Goal: Task Accomplishment & Management: Use online tool/utility

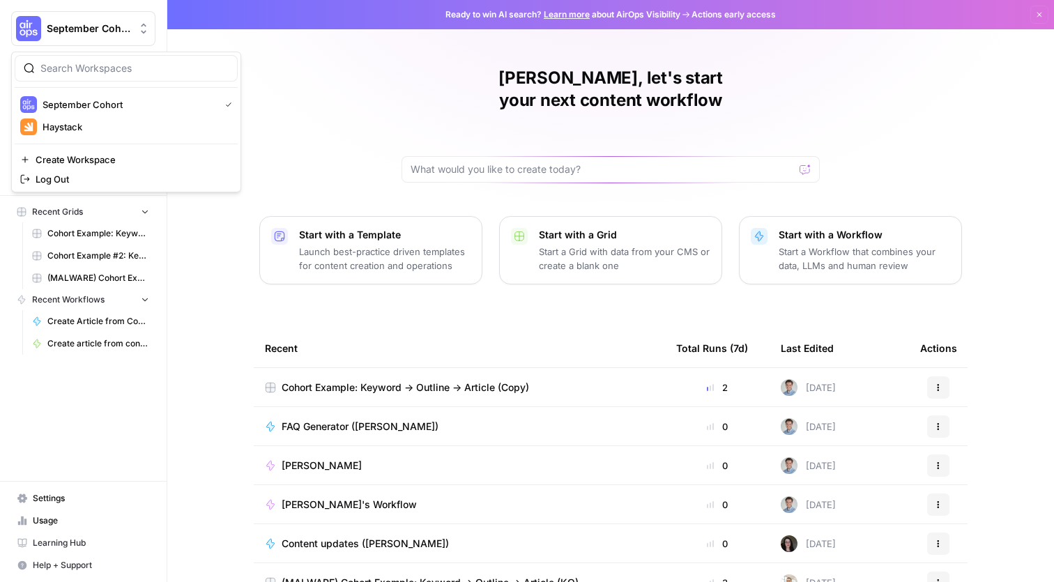
click at [100, 29] on span "September Cohort" at bounding box center [89, 29] width 84 height 14
click at [344, 69] on div "George, let's start your next content workflow Start with a Template Launch bes…" at bounding box center [610, 332] width 887 height 664
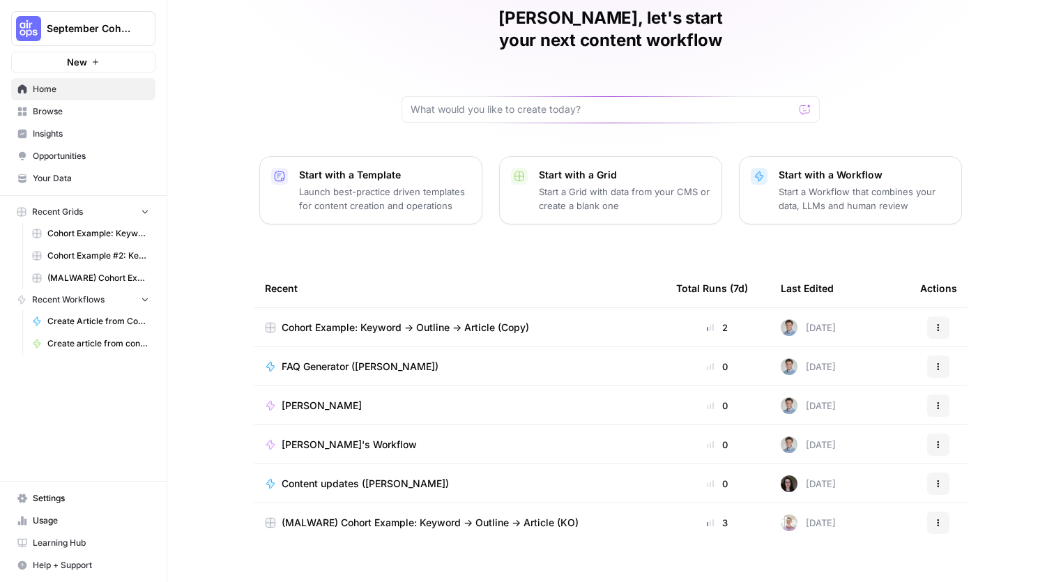
scroll to position [59, 0]
click at [67, 109] on span "Browse" at bounding box center [91, 111] width 116 height 13
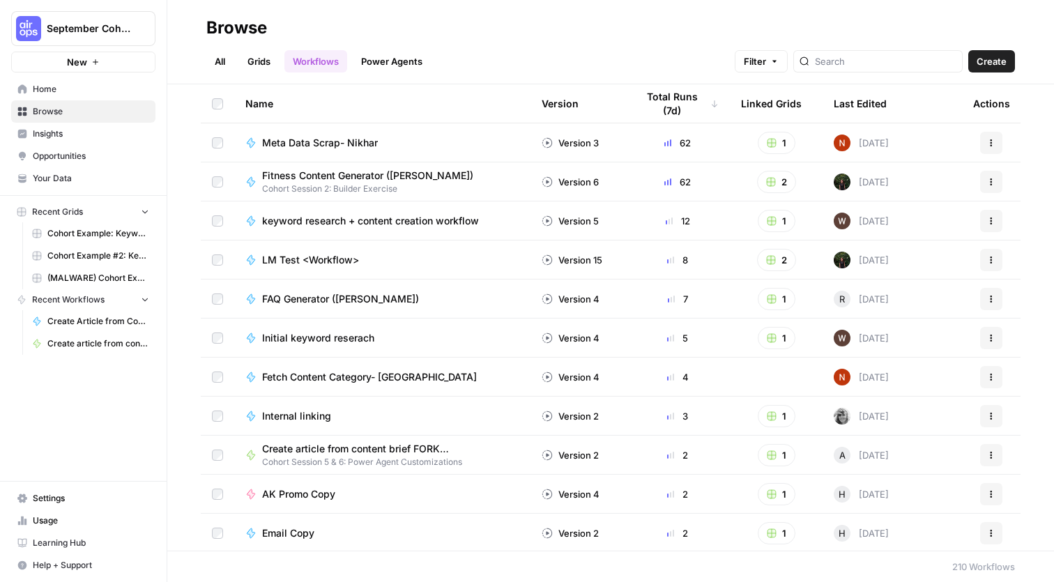
click at [219, 66] on link "All" at bounding box center [219, 61] width 27 height 22
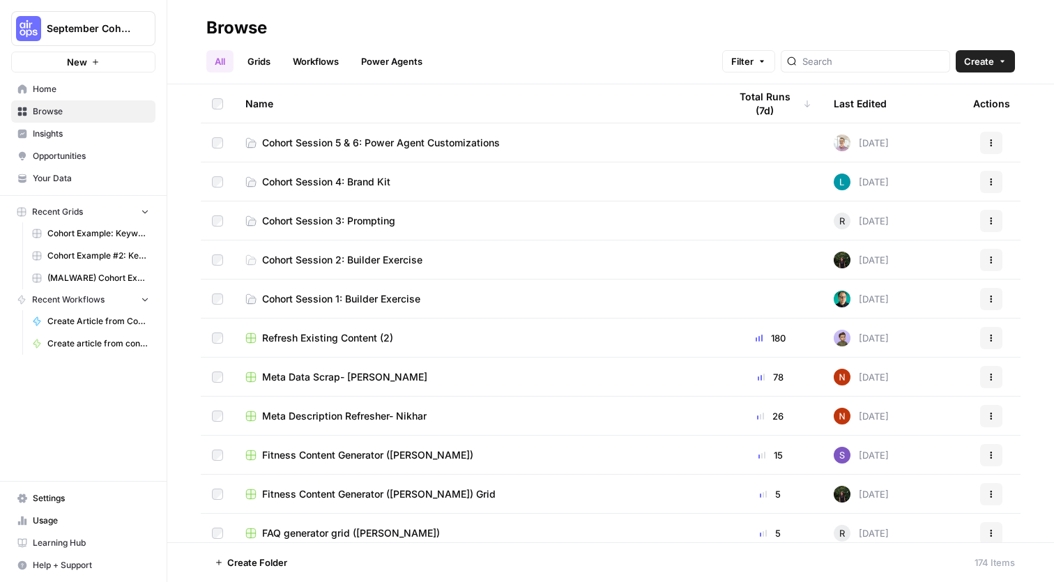
click at [257, 60] on link "Grids" at bounding box center [259, 61] width 40 height 22
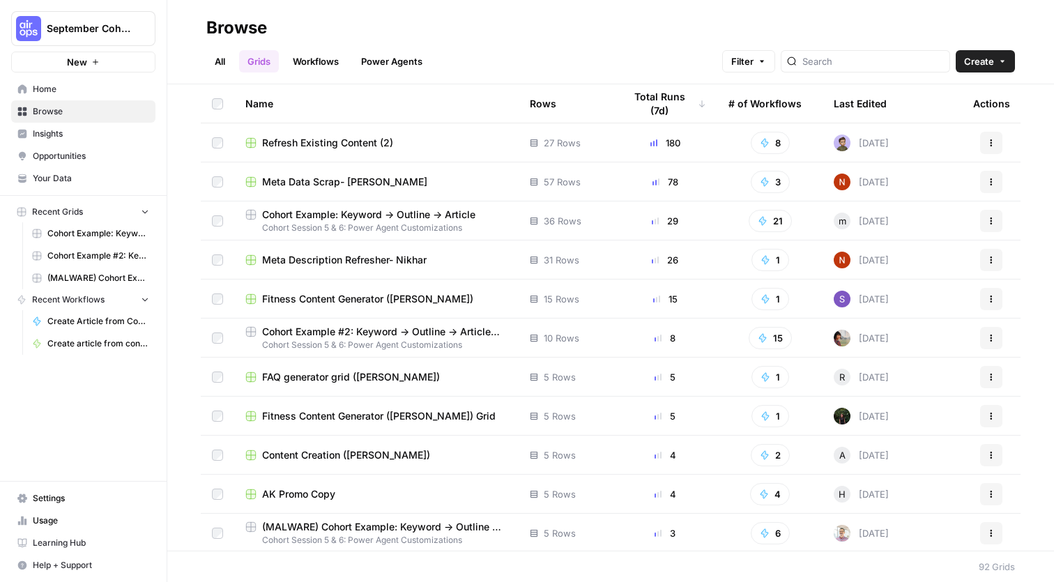
click at [227, 63] on link "All" at bounding box center [219, 61] width 27 height 22
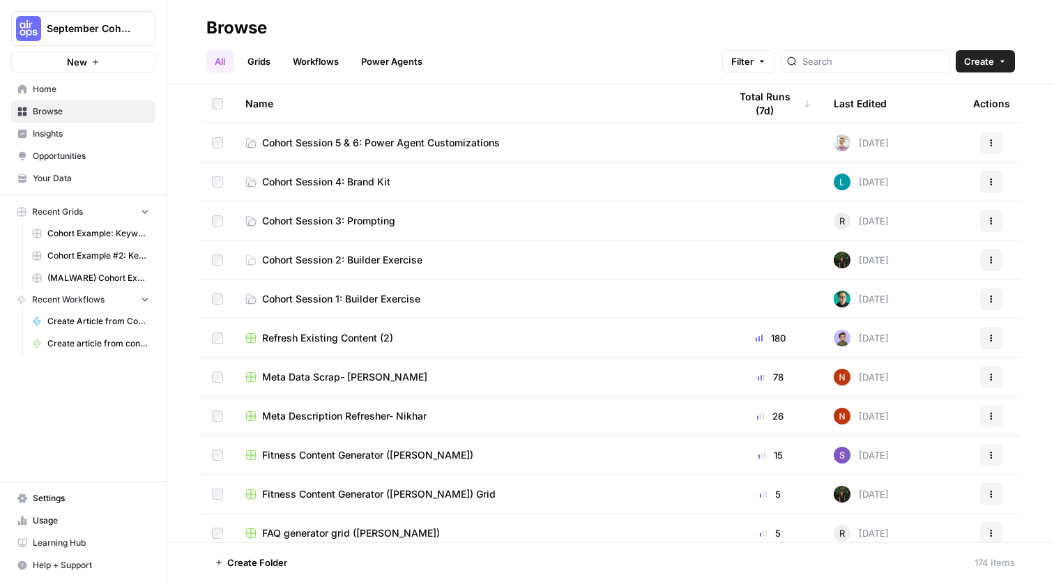
click at [255, 50] on link "Grids" at bounding box center [259, 61] width 40 height 22
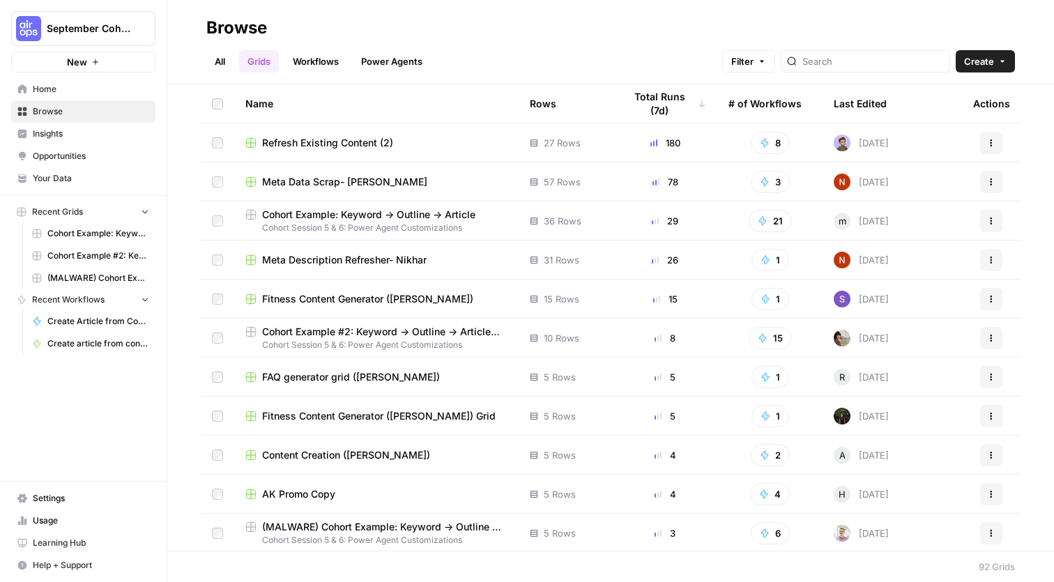
click at [321, 61] on link "Workflows" at bounding box center [315, 61] width 63 height 22
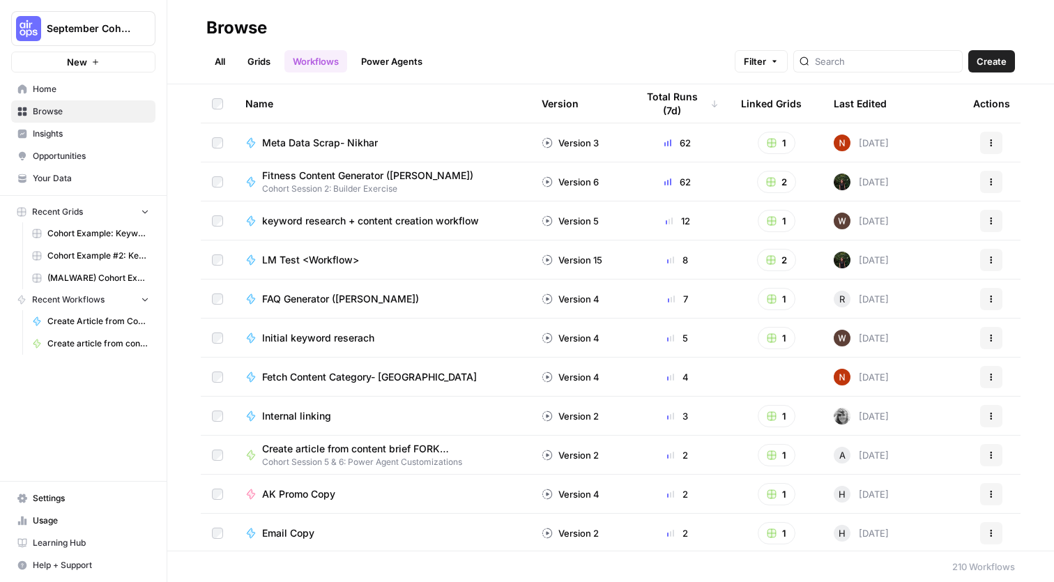
click at [382, 61] on link "Power Agents" at bounding box center [392, 61] width 78 height 22
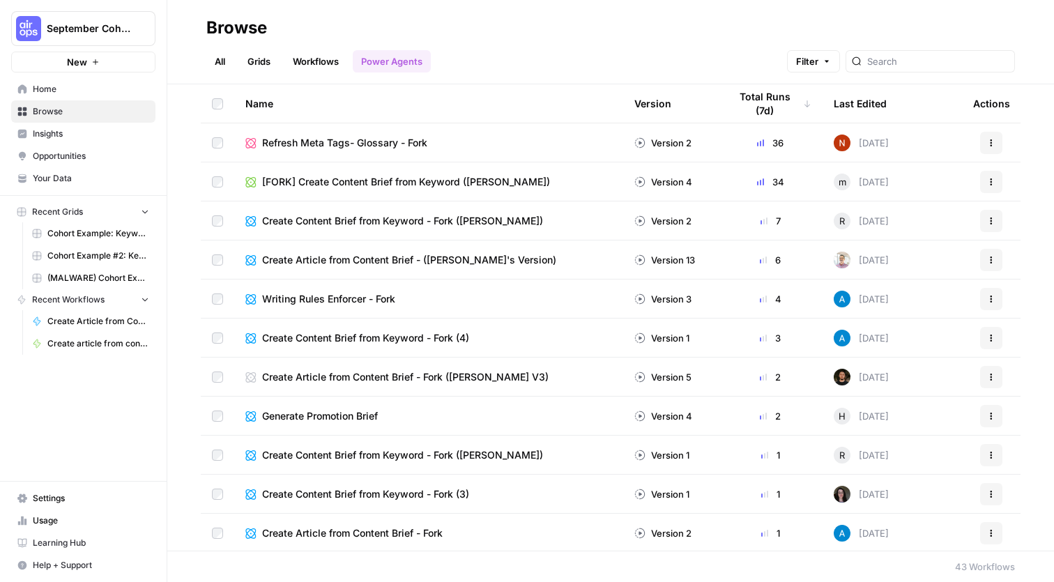
click at [216, 57] on link "All" at bounding box center [219, 61] width 27 height 22
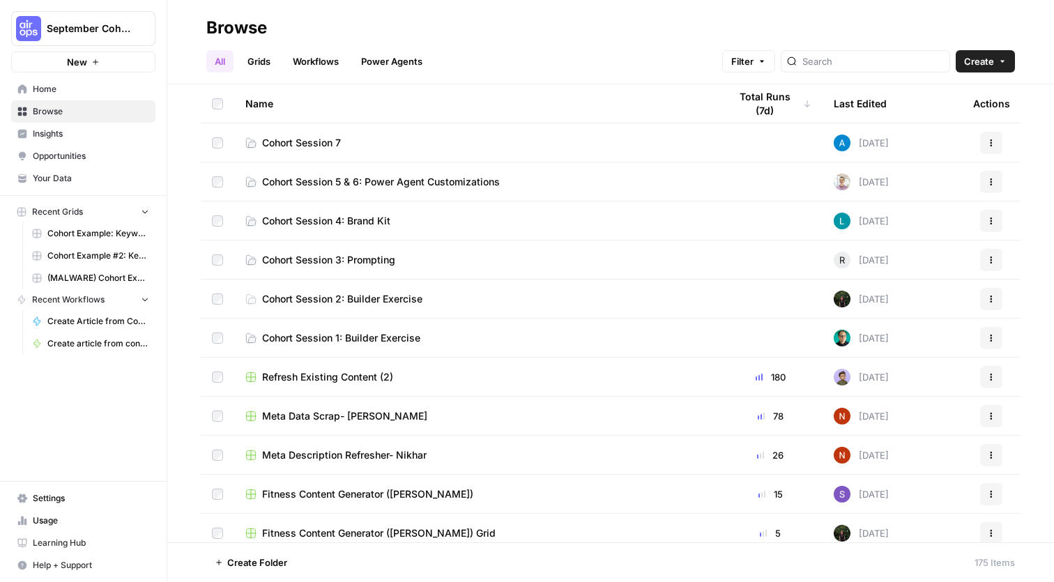
click at [341, 136] on span "Cohort Session 7" at bounding box center [301, 143] width 79 height 14
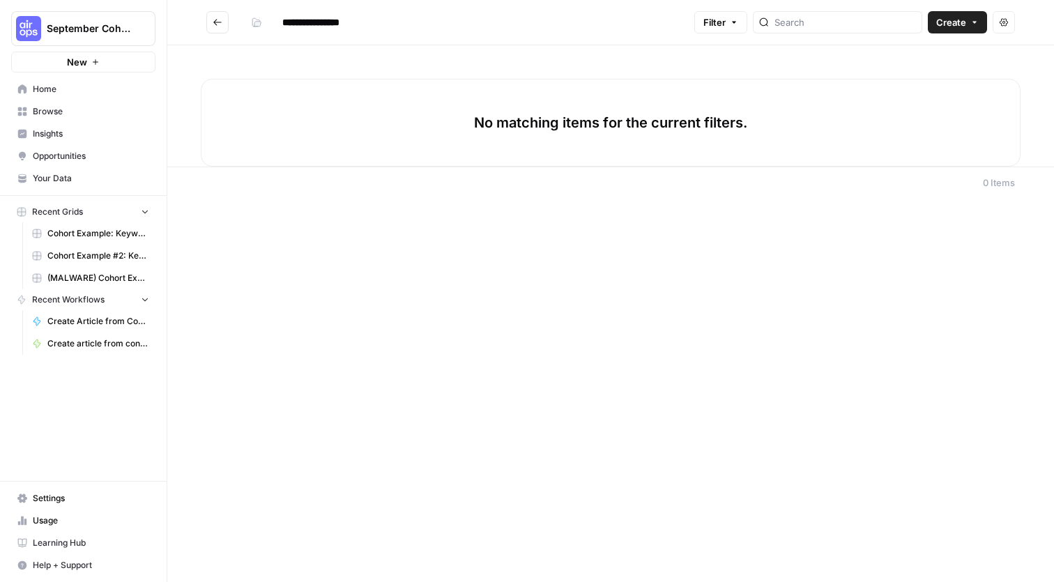
click at [961, 32] on button "Create" at bounding box center [957, 22] width 59 height 22
click at [925, 57] on span "Grid" at bounding box center [931, 55] width 78 height 14
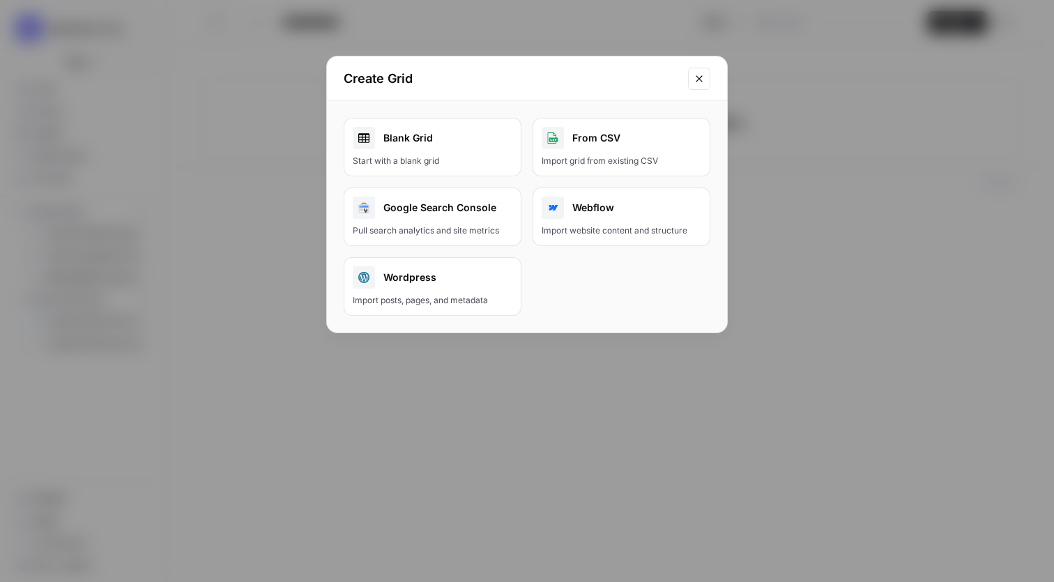
click at [455, 159] on div "Start with a blank grid" at bounding box center [433, 161] width 160 height 13
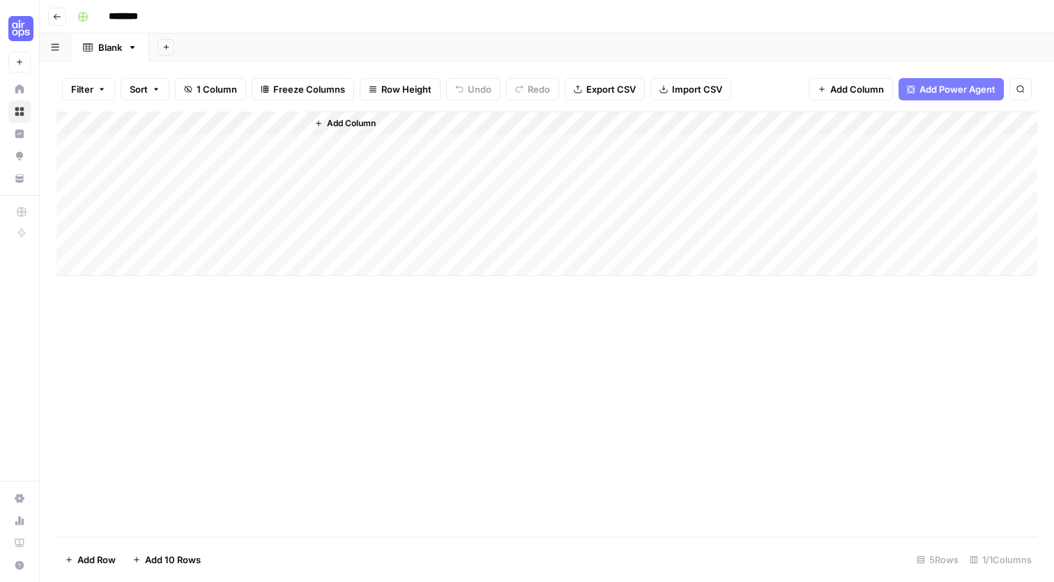
click at [149, 15] on input "********" at bounding box center [141, 17] width 78 height 22
type input "**********"
click at [356, 312] on div "Add Column" at bounding box center [546, 324] width 981 height 425
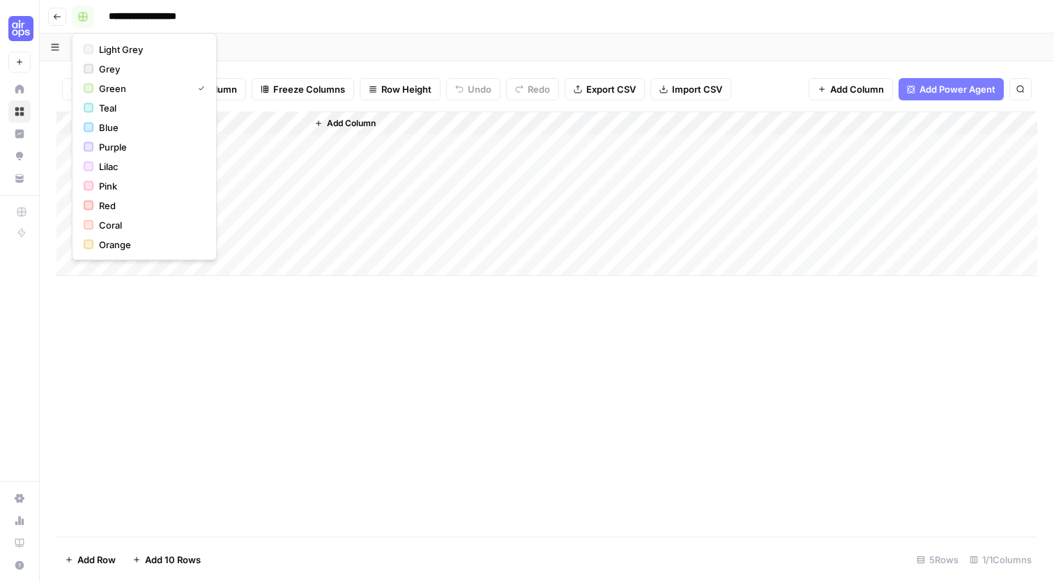
click at [79, 14] on icon "button" at bounding box center [83, 17] width 8 height 8
click at [126, 165] on span "Lilac" at bounding box center [149, 167] width 100 height 14
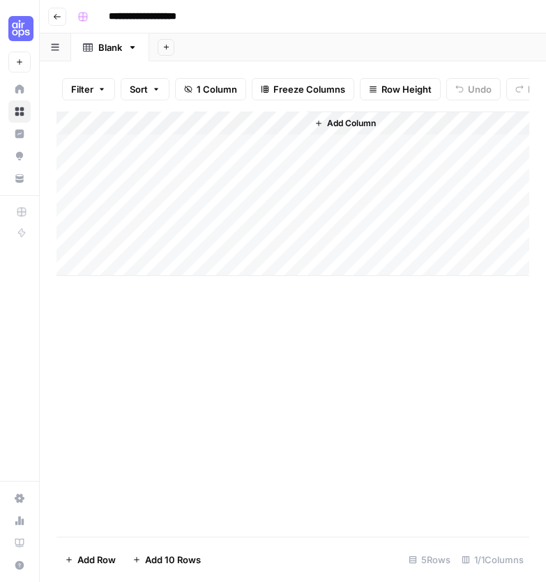
click at [293, 115] on div "Add Column" at bounding box center [292, 194] width 473 height 165
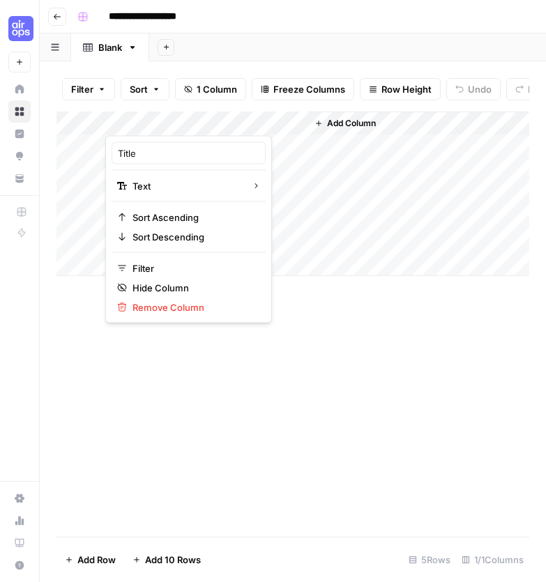
click at [174, 163] on div "Title" at bounding box center [189, 153] width 154 height 22
type input "Topic"
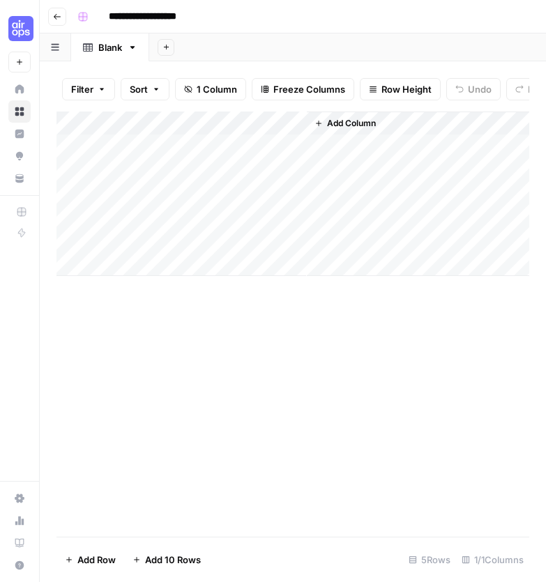
click at [466, 251] on div "Add Column" at bounding box center [418, 194] width 222 height 165
click at [330, 121] on span "Add Column" at bounding box center [351, 123] width 49 height 13
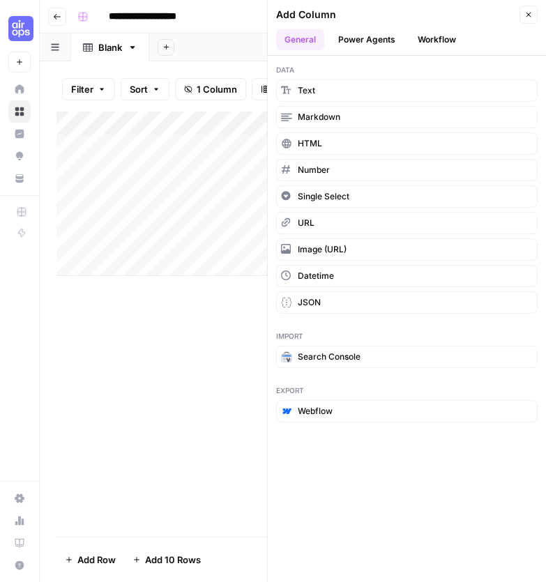
click at [389, 34] on button "Power Agents" at bounding box center [367, 39] width 74 height 21
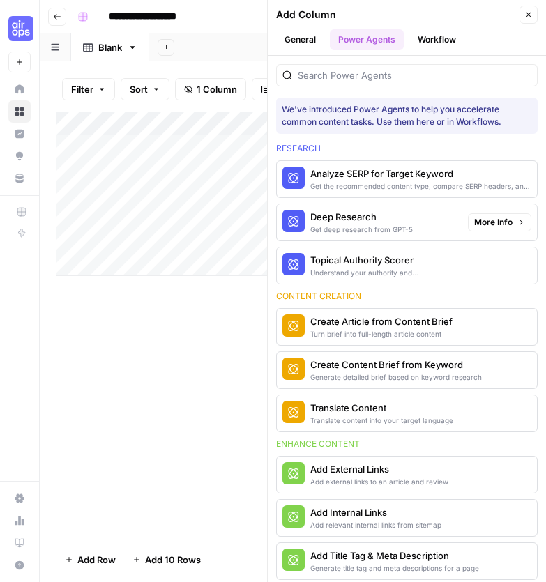
click at [356, 222] on div "Deep Research" at bounding box center [361, 217] width 102 height 14
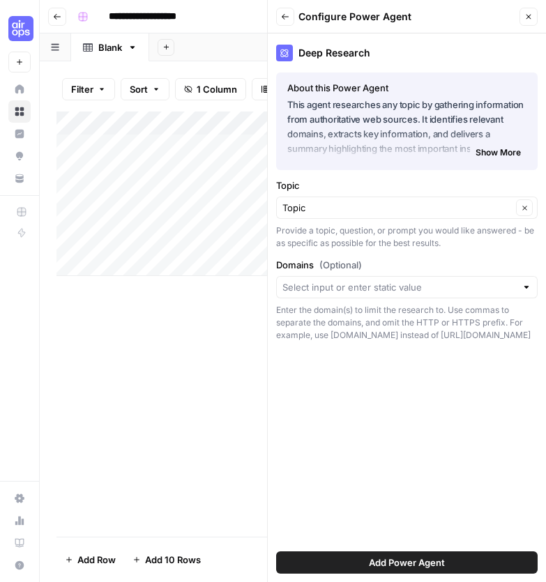
click at [404, 557] on span "Add Power Agent" at bounding box center [407, 563] width 76 height 14
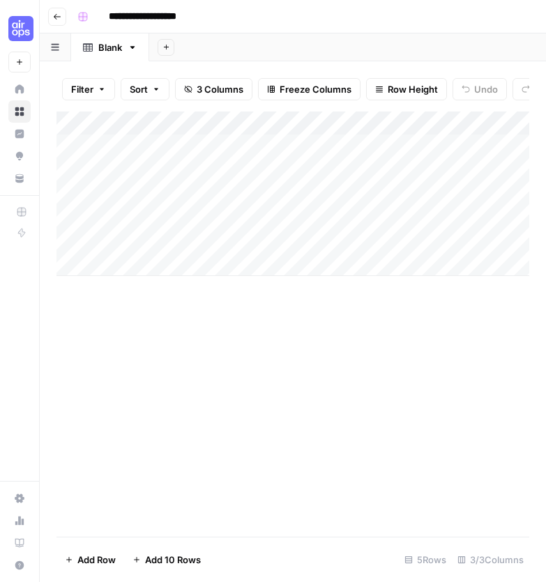
click at [231, 146] on div "Add Column" at bounding box center [292, 194] width 473 height 165
click at [181, 142] on div "Add Column" at bounding box center [292, 194] width 473 height 165
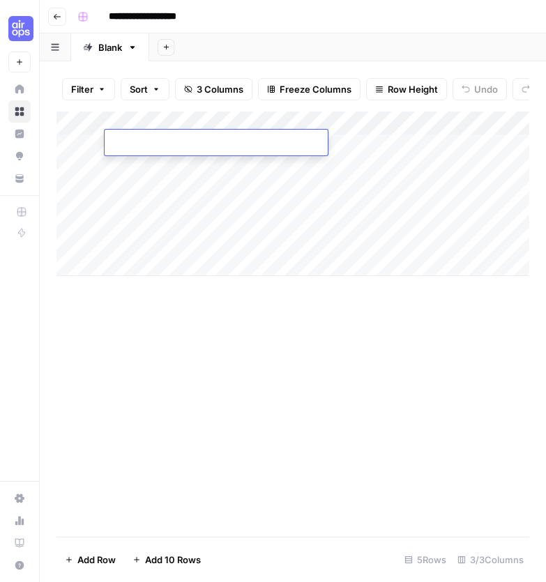
click at [363, 338] on div "Add Column" at bounding box center [292, 324] width 473 height 425
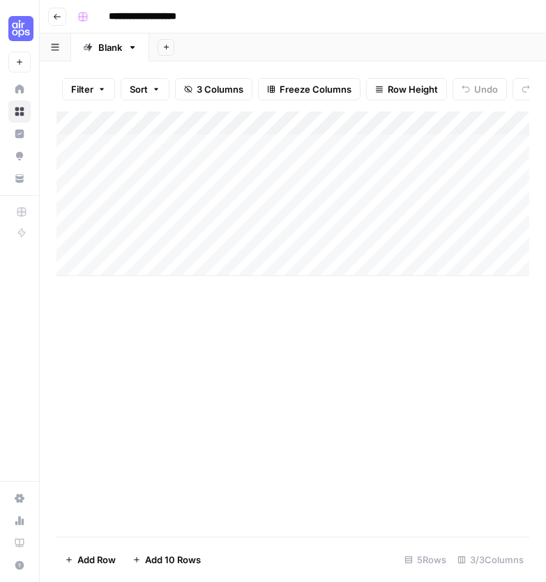
click at [406, 119] on div "Add Column" at bounding box center [292, 194] width 473 height 165
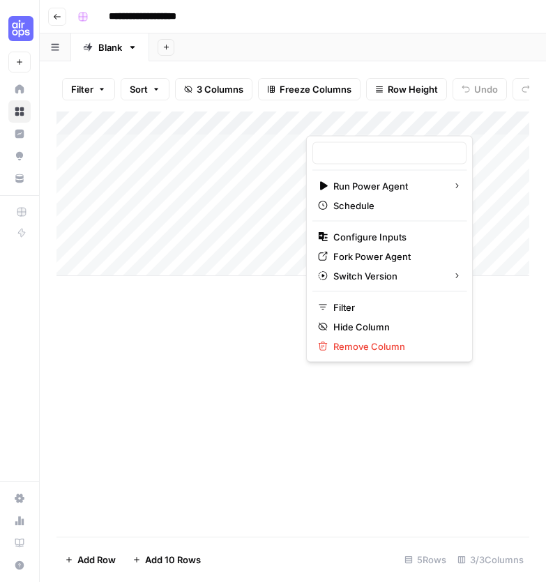
type input "Deep Research"
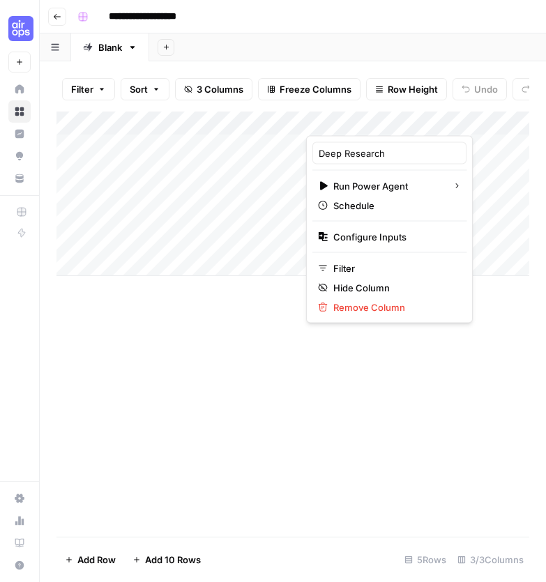
click at [342, 484] on div "Add Column" at bounding box center [292, 324] width 473 height 425
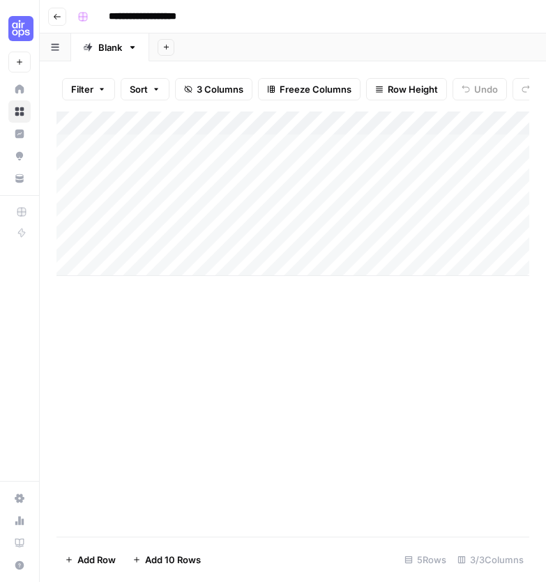
click at [330, 388] on div "Add Column" at bounding box center [292, 324] width 473 height 425
click at [409, 117] on div "Add Column" at bounding box center [292, 194] width 473 height 165
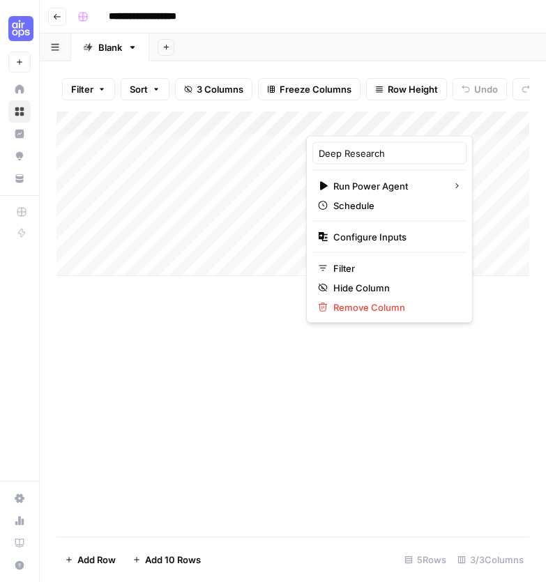
click at [397, 504] on div "Add Column" at bounding box center [292, 324] width 473 height 425
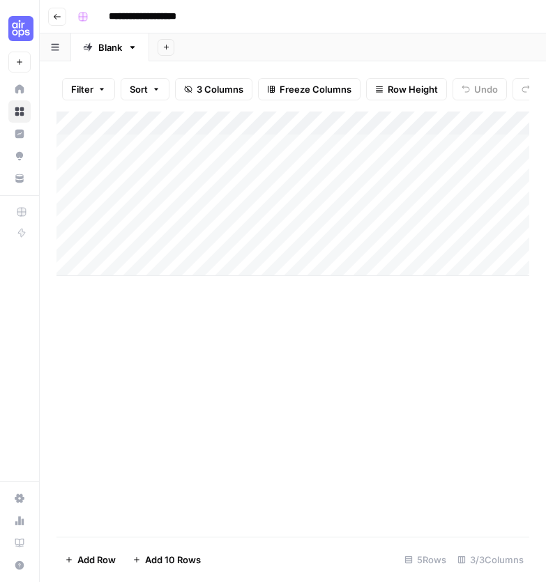
click at [409, 117] on div "Add Column" at bounding box center [292, 194] width 473 height 165
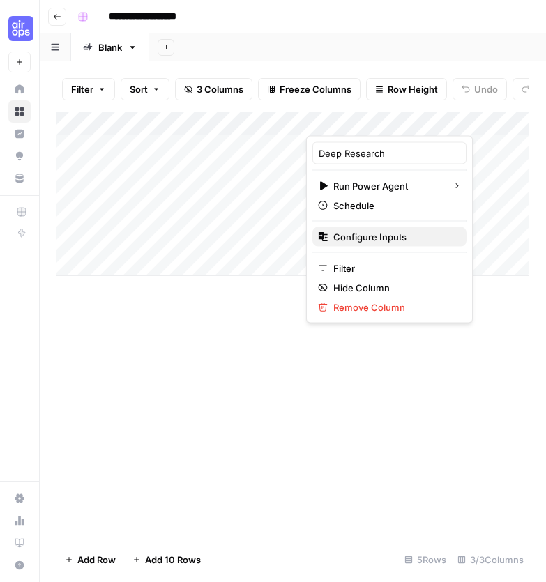
click at [362, 235] on span "Configure Inputs" at bounding box center [394, 237] width 122 height 14
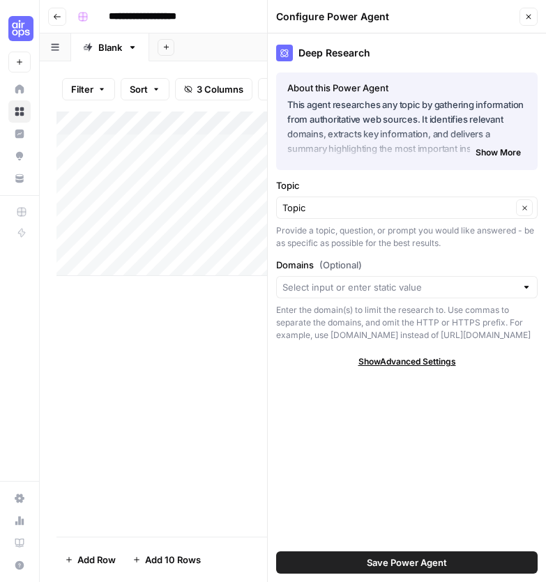
click at [417, 363] on span "Show Advanced Settings" at bounding box center [407, 362] width 98 height 13
click at [535, 15] on button "Close" at bounding box center [528, 17] width 18 height 18
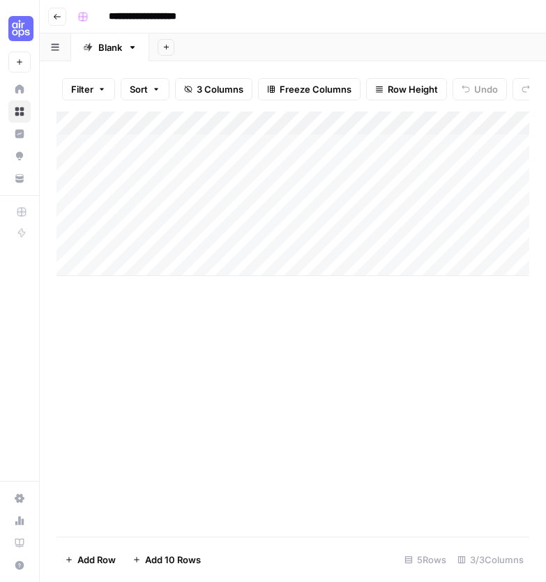
click at [409, 114] on div "Add Column" at bounding box center [292, 194] width 473 height 165
click at [363, 388] on div "Add Column" at bounding box center [292, 324] width 473 height 425
click at [440, 119] on div "Add Column" at bounding box center [292, 194] width 473 height 165
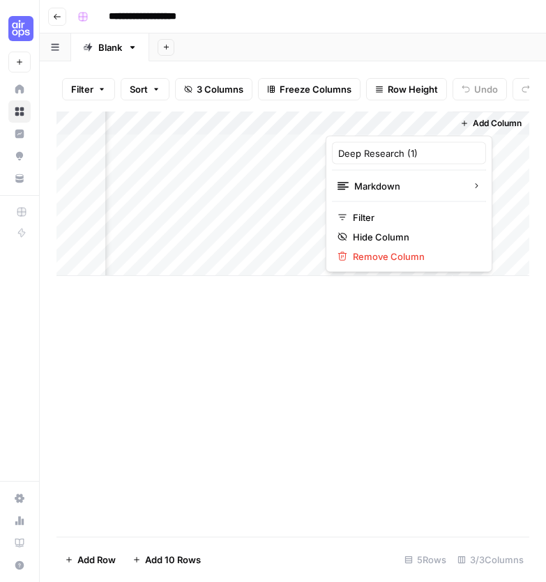
click at [413, 368] on div "Add Column" at bounding box center [292, 324] width 473 height 425
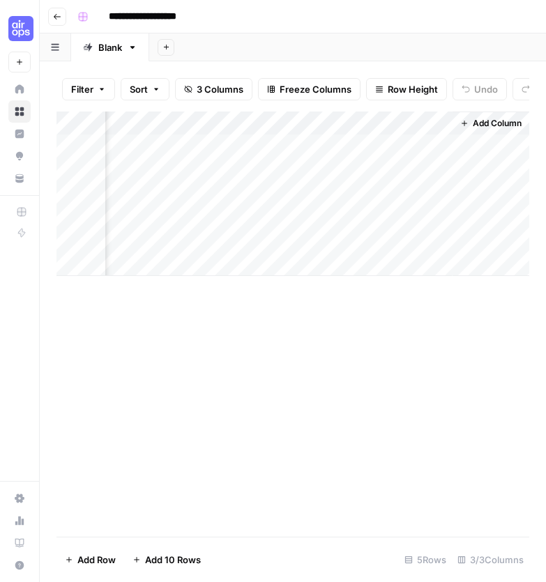
click at [295, 120] on div "Add Column" at bounding box center [292, 194] width 473 height 165
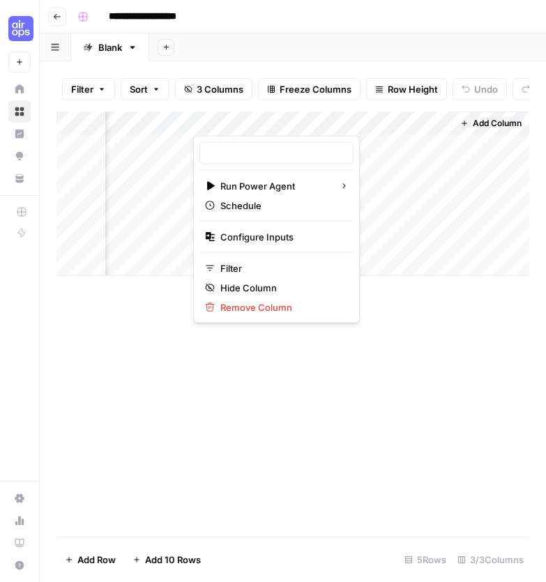
type input "Deep Research"
click at [318, 402] on div "Add Column" at bounding box center [292, 324] width 473 height 425
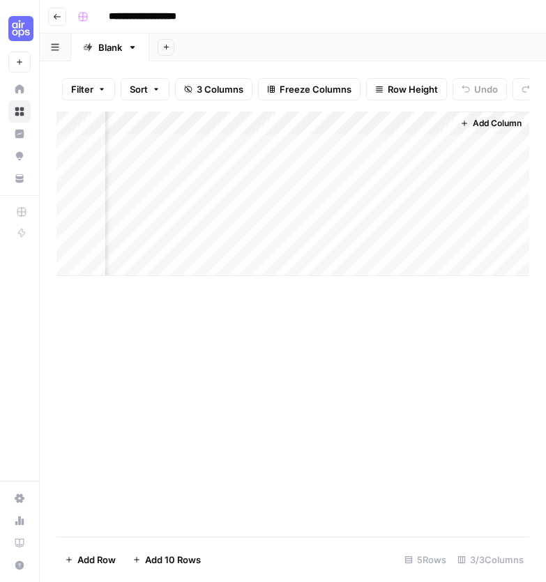
click at [248, 119] on div "Add Column" at bounding box center [292, 194] width 473 height 165
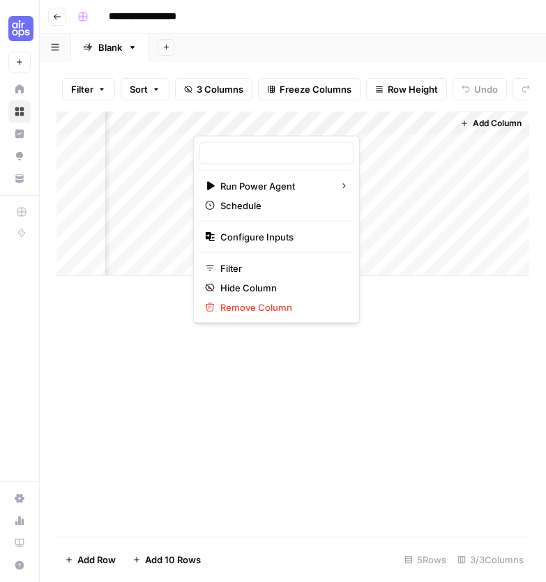
type input "Deep Research"
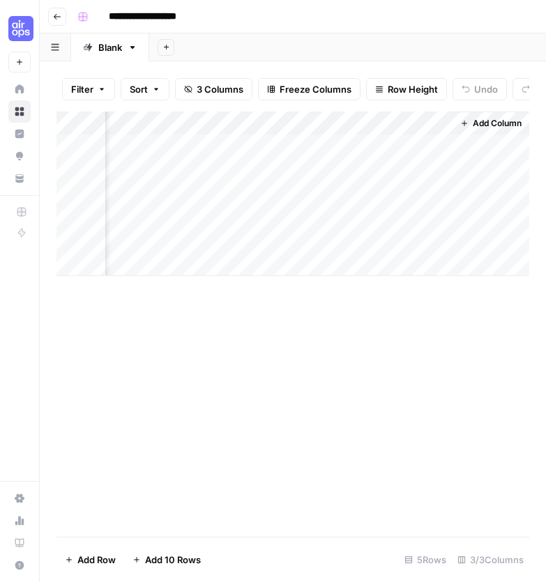
click at [487, 349] on div "Add Column" at bounding box center [292, 324] width 473 height 425
click at [492, 117] on span "Add Column" at bounding box center [497, 123] width 49 height 13
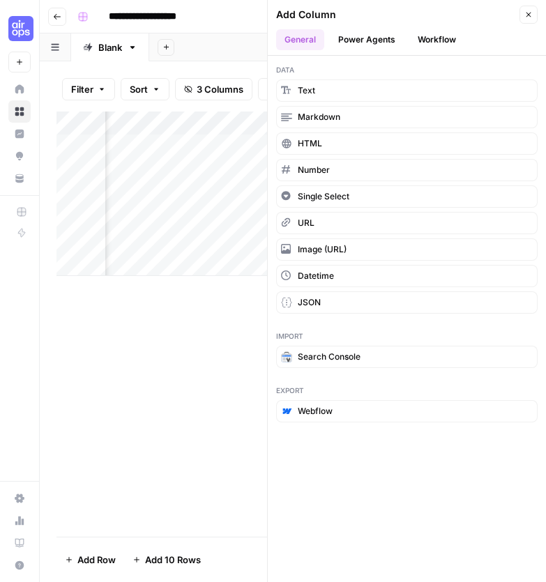
click at [425, 30] on button "Workflow" at bounding box center [436, 39] width 55 height 21
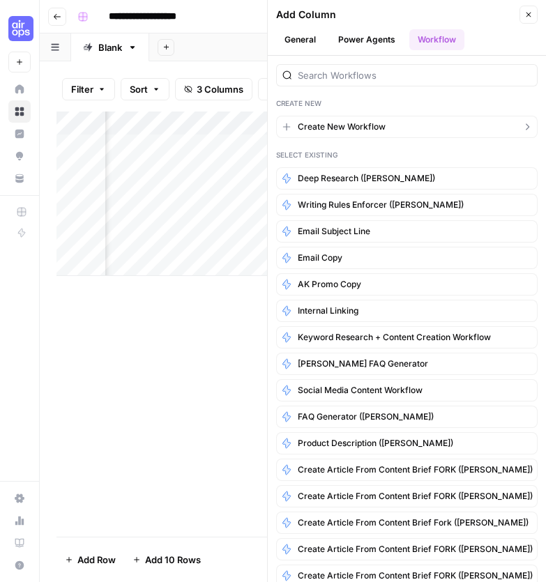
click at [343, 128] on span "Create New Workflow" at bounding box center [342, 127] width 88 height 13
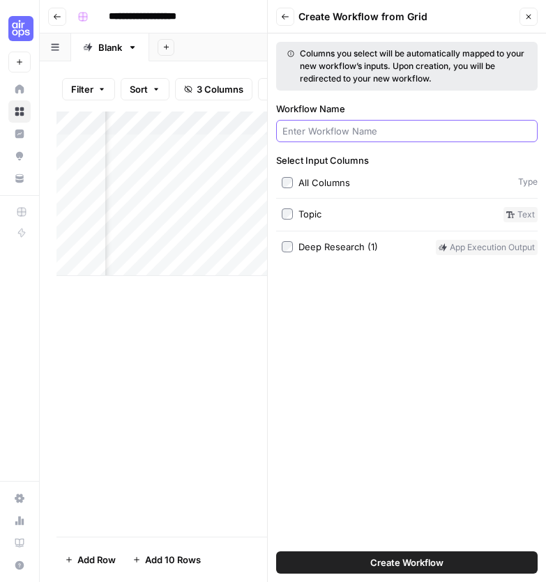
click at [373, 125] on input "Workflow Name" at bounding box center [406, 131] width 249 height 14
type input "Deep Research Fork (GD)"
click at [395, 558] on span "Create Workflow" at bounding box center [406, 563] width 73 height 14
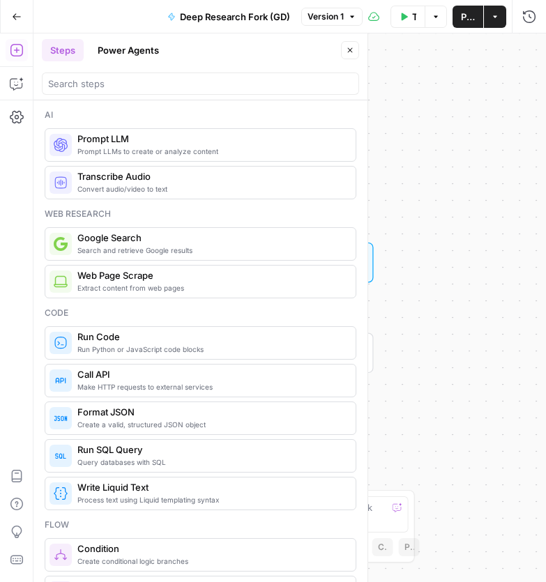
scroll to position [-1, 0]
click at [139, 54] on button "Power Agents" at bounding box center [128, 50] width 78 height 22
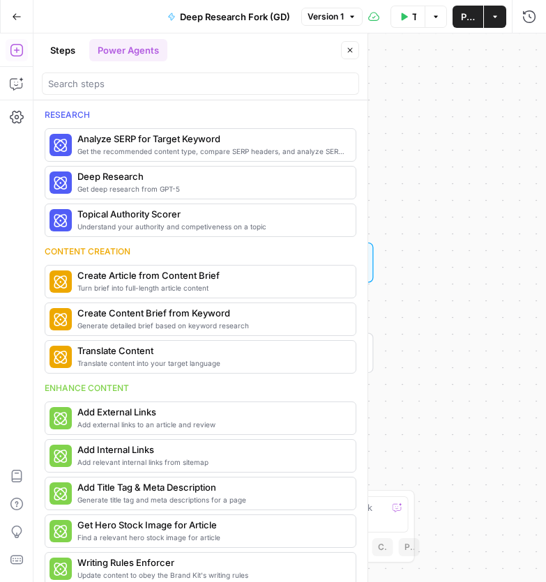
scroll to position [0, 0]
click at [169, 183] on span "Deep Research" at bounding box center [179, 176] width 205 height 14
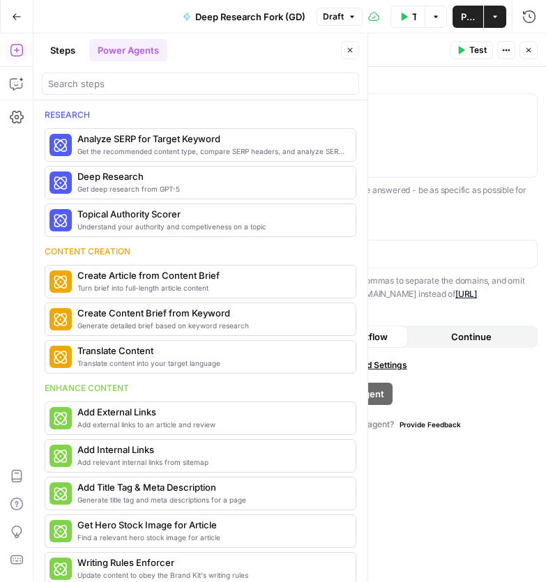
click at [20, 19] on icon "button" at bounding box center [17, 17] width 10 height 10
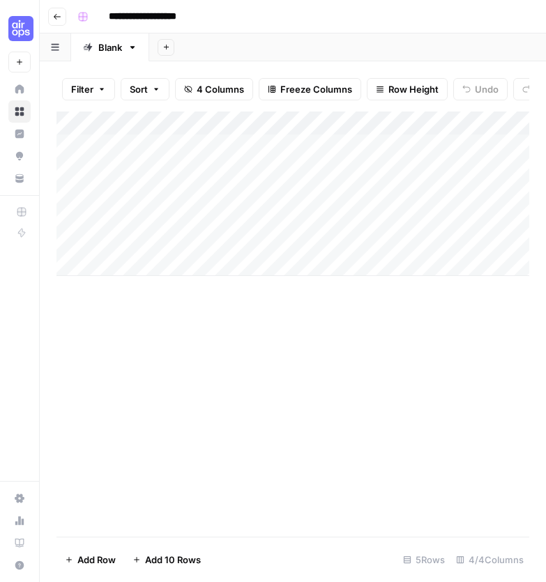
click at [58, 16] on icon "button" at bounding box center [57, 17] width 8 height 8
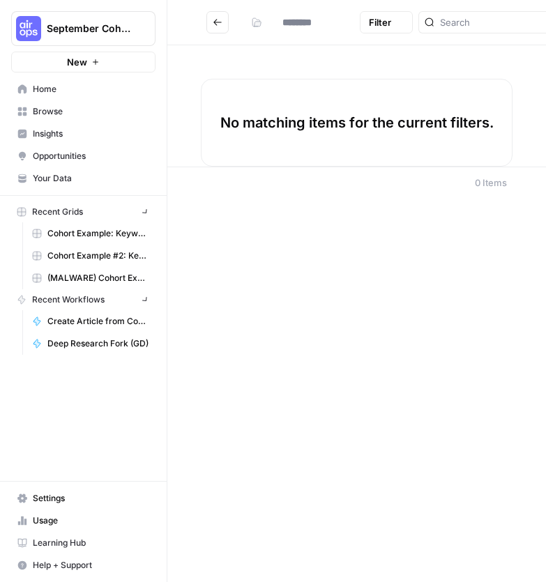
type input "**********"
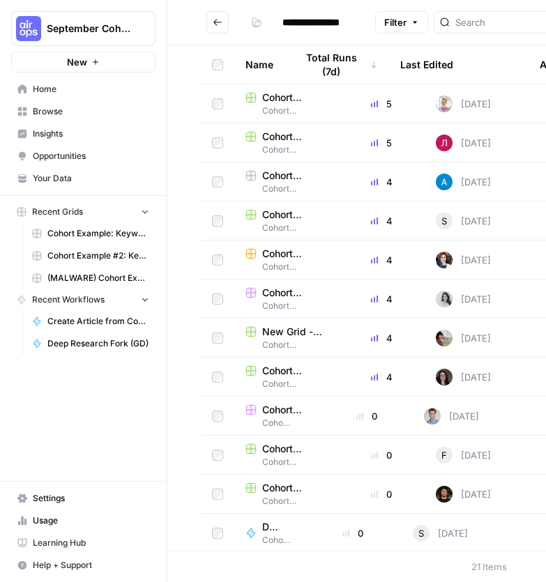
click at [220, 17] on button "Go back" at bounding box center [217, 22] width 22 height 22
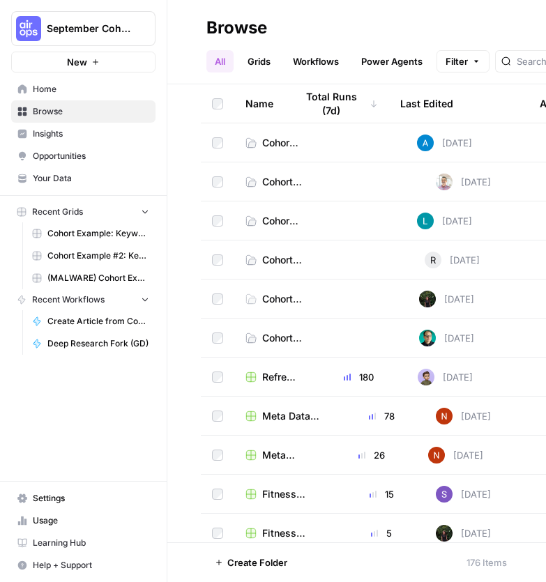
click at [324, 57] on link "Workflows" at bounding box center [315, 61] width 63 height 22
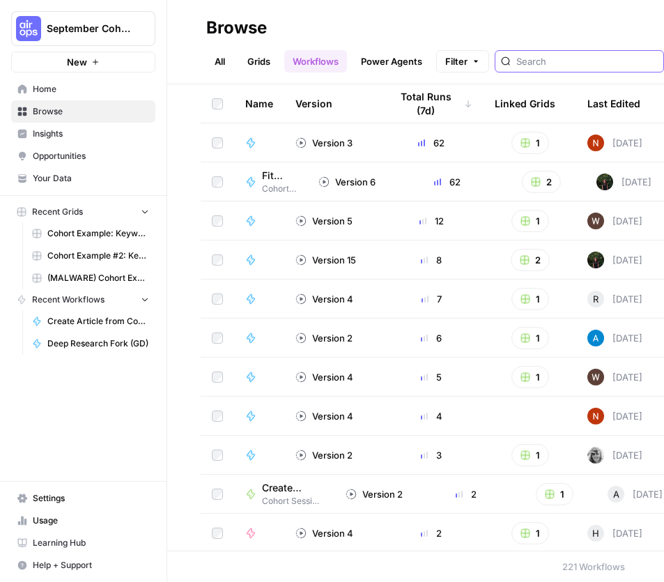
click at [541, 58] on input "search" at bounding box center [588, 61] width 142 height 14
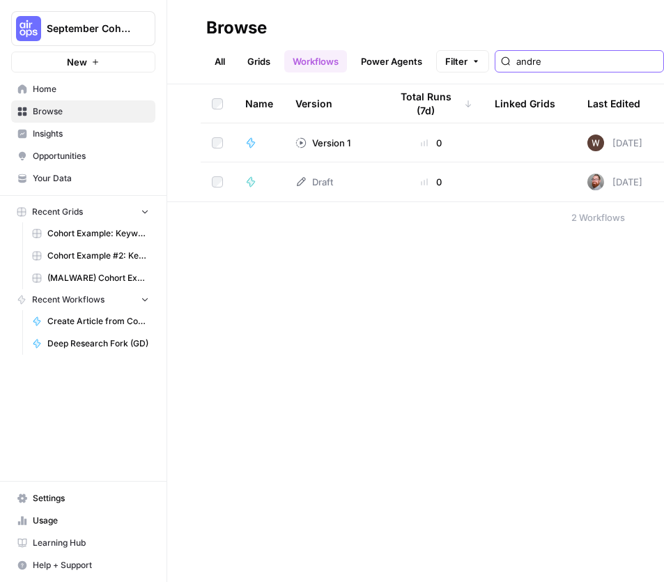
type input "andrea"
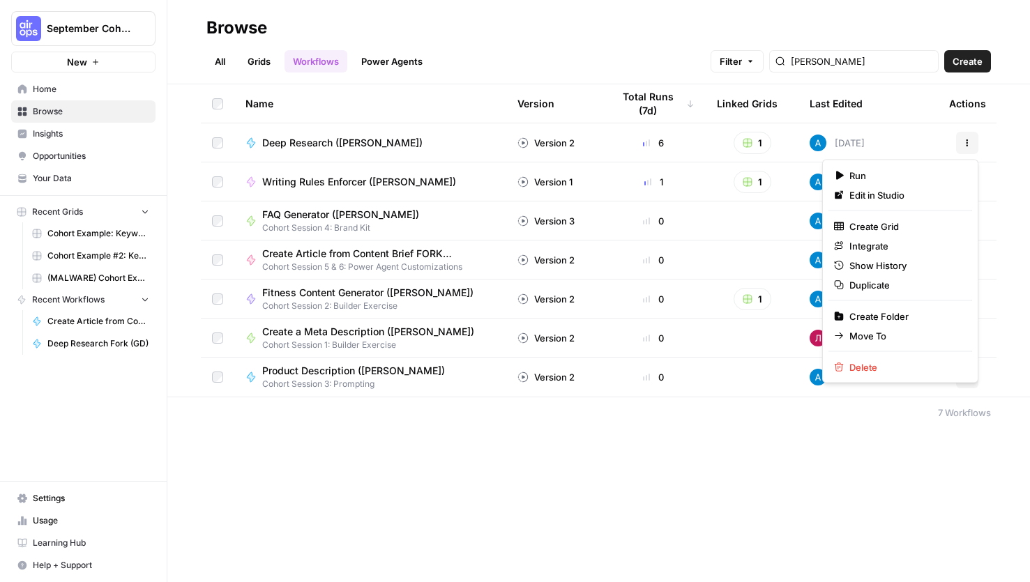
click at [972, 139] on button "Actions" at bounding box center [967, 143] width 22 height 22
click at [894, 284] on span "Duplicate" at bounding box center [905, 285] width 112 height 14
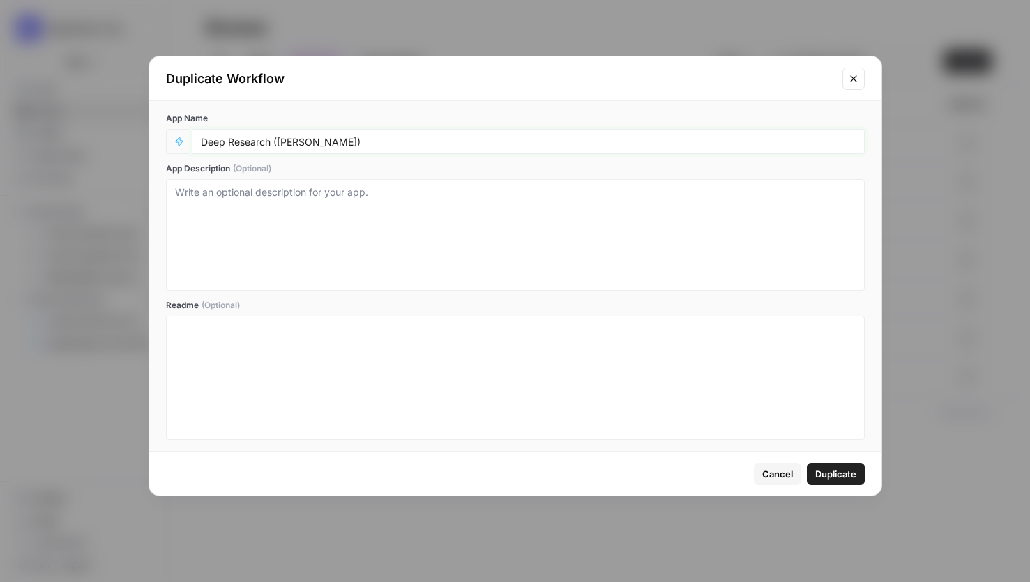
click at [347, 142] on input "Deep Research ([PERSON_NAME])" at bounding box center [528, 141] width 655 height 13
click at [328, 140] on input "Deep Research ([PERSON_NAME])" at bounding box center [528, 141] width 655 height 13
click at [297, 143] on input "Deep Research ([PERSON_NAME])" at bounding box center [528, 141] width 655 height 13
type input "Deep Research (GD)"
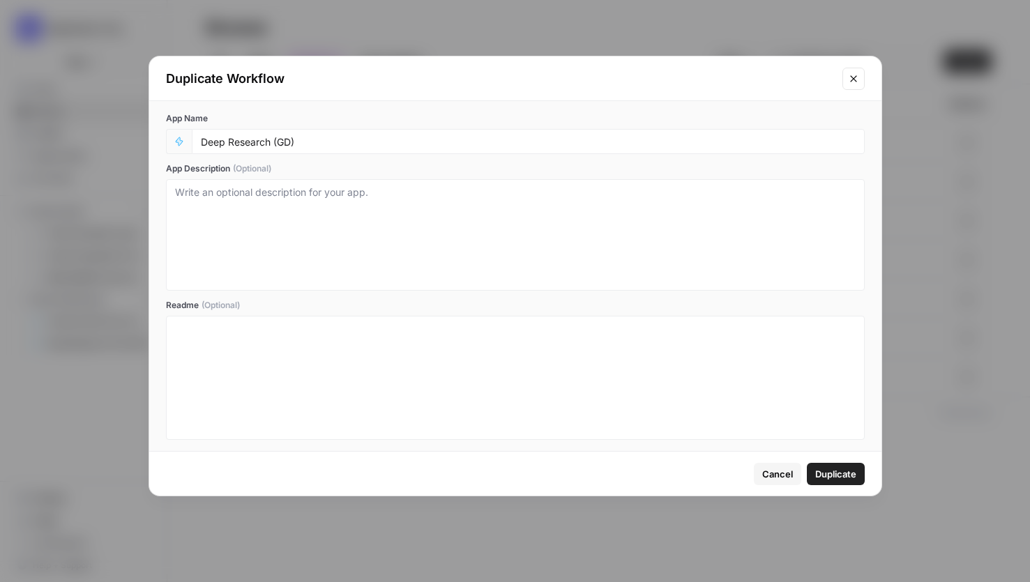
click at [838, 471] on span "Duplicate" at bounding box center [835, 474] width 41 height 14
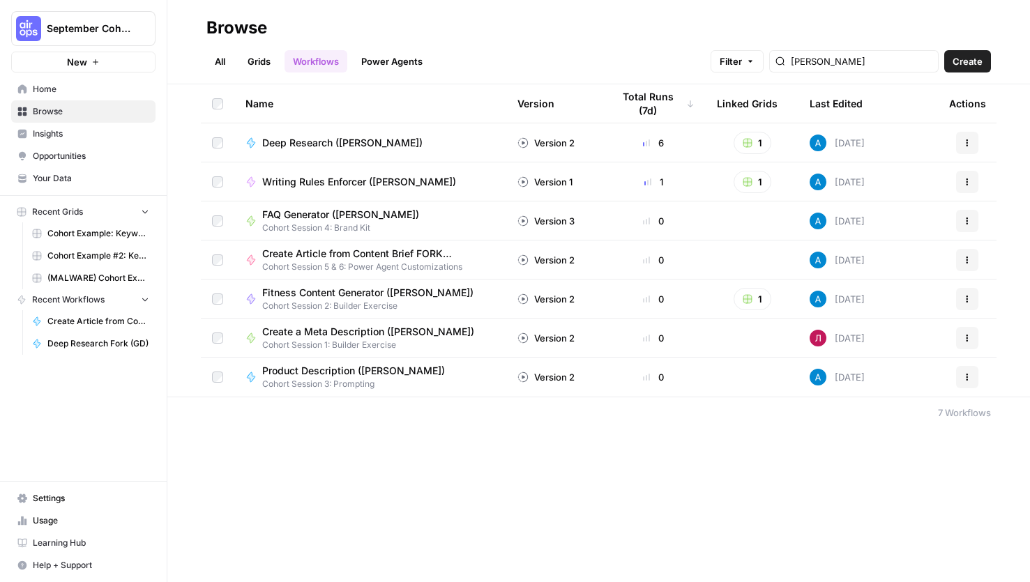
click at [220, 56] on link "All" at bounding box center [219, 61] width 27 height 22
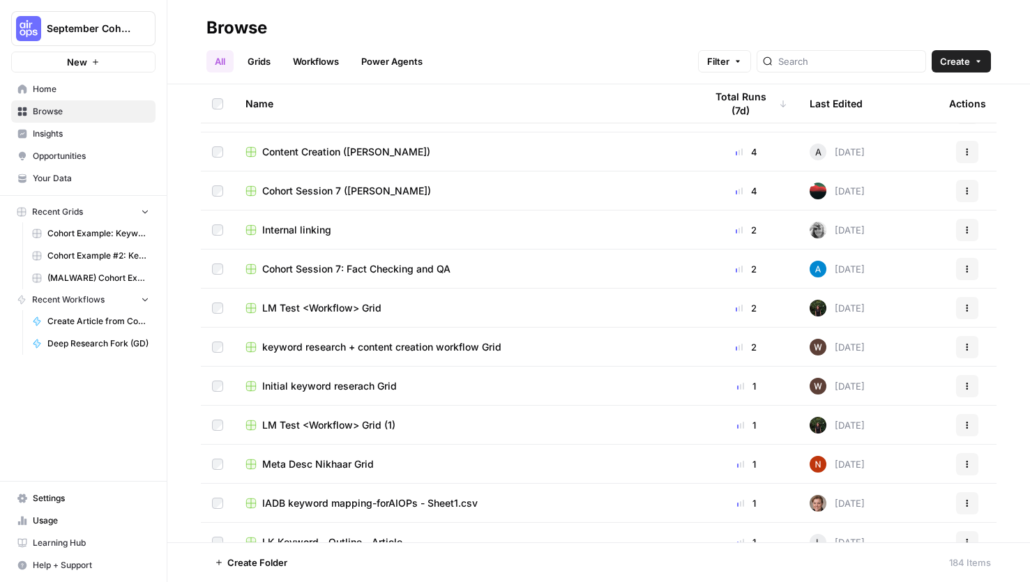
scroll to position [441, 0]
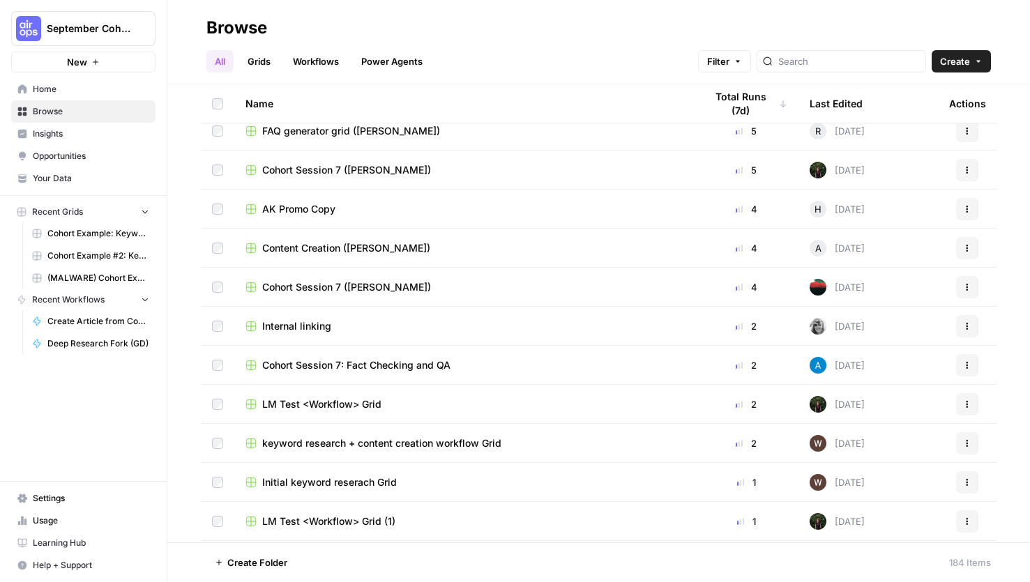
click at [315, 62] on link "Workflows" at bounding box center [315, 61] width 63 height 22
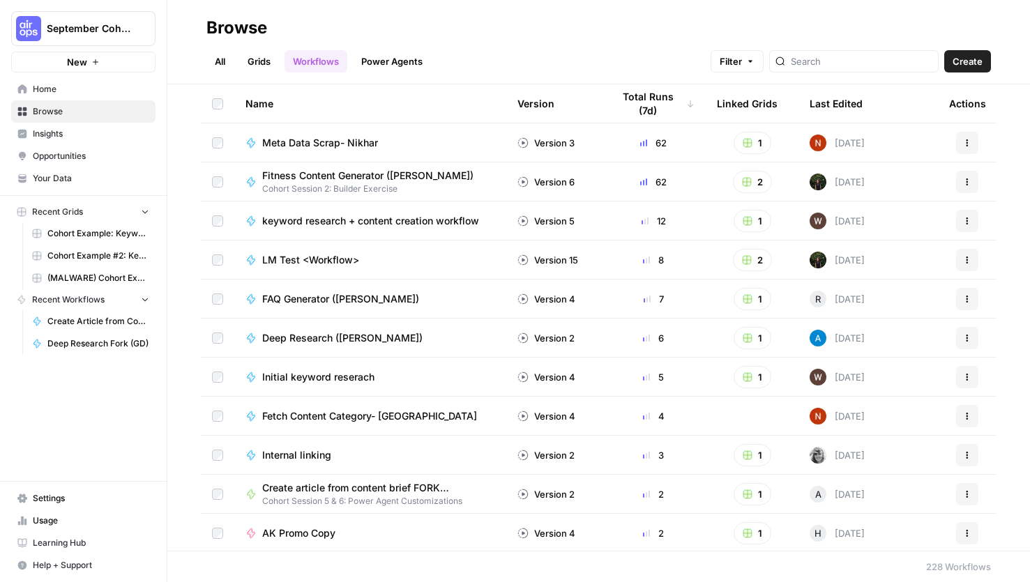
click at [885, 70] on div at bounding box center [853, 61] width 169 height 22
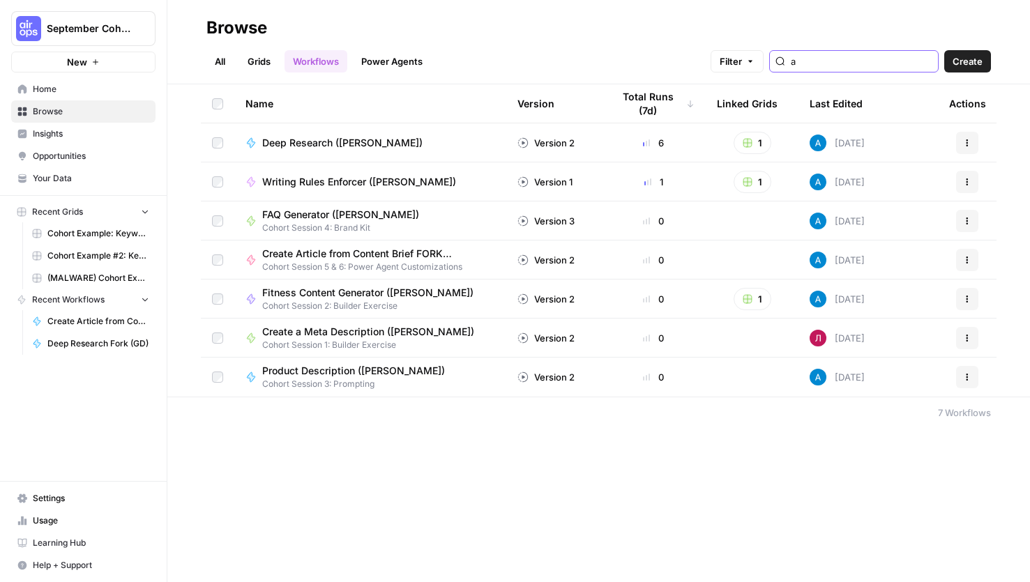
type input "a"
type input "gd"
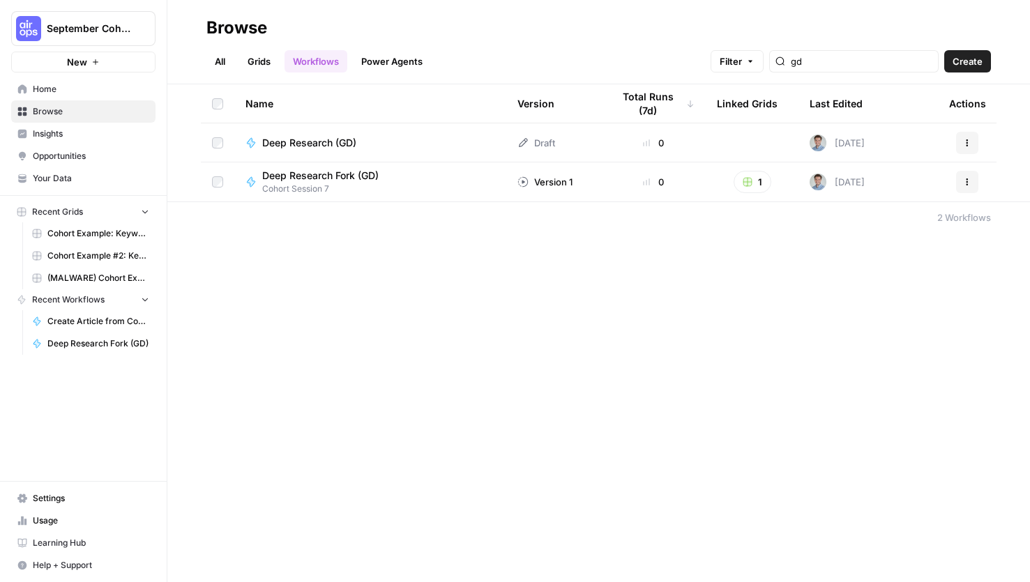
click at [310, 137] on span "Deep Research (GD)" at bounding box center [309, 143] width 94 height 14
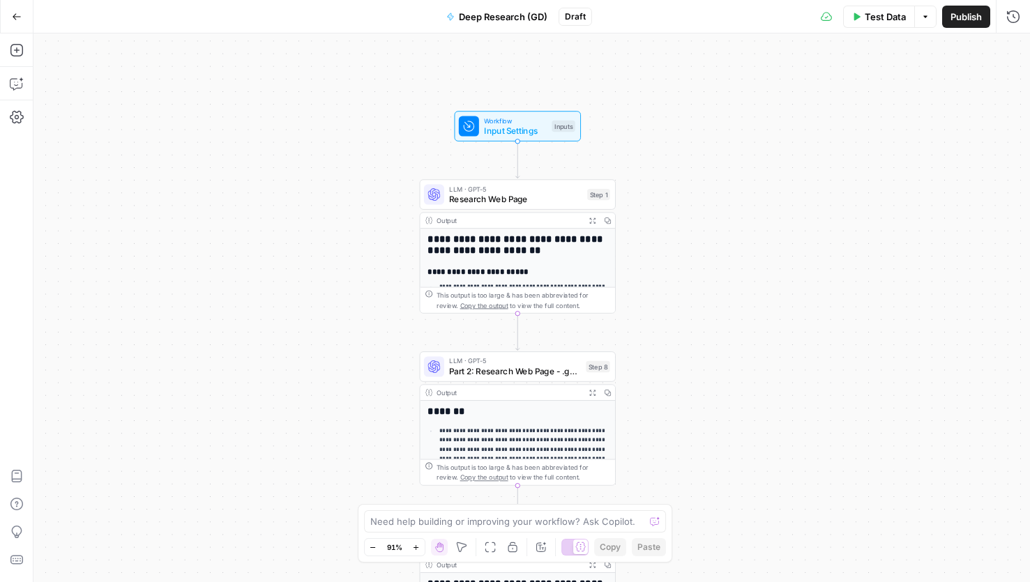
click at [627, 236] on div "**********" at bounding box center [531, 307] width 996 height 549
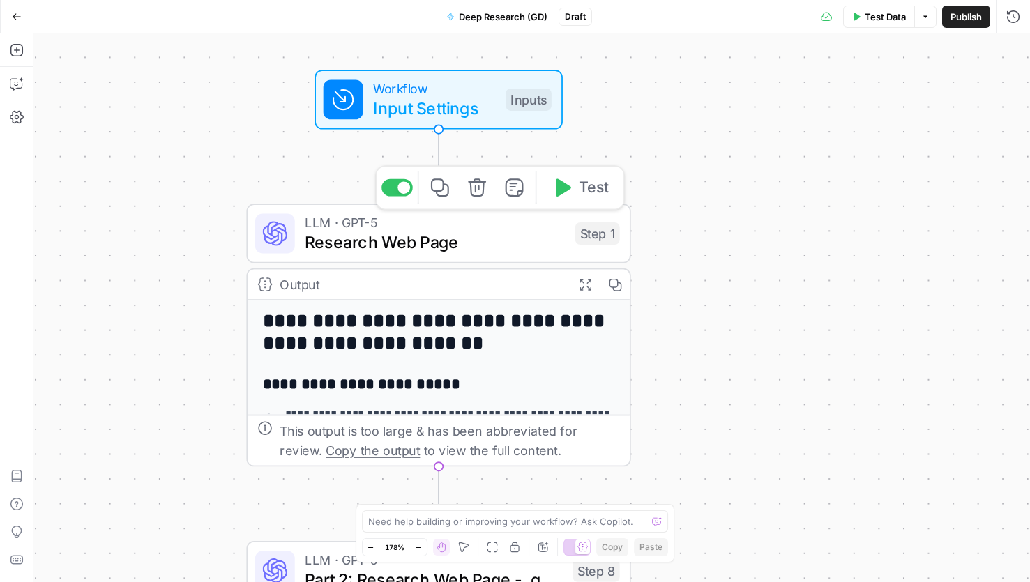
click at [422, 243] on span "Research Web Page" at bounding box center [435, 242] width 260 height 25
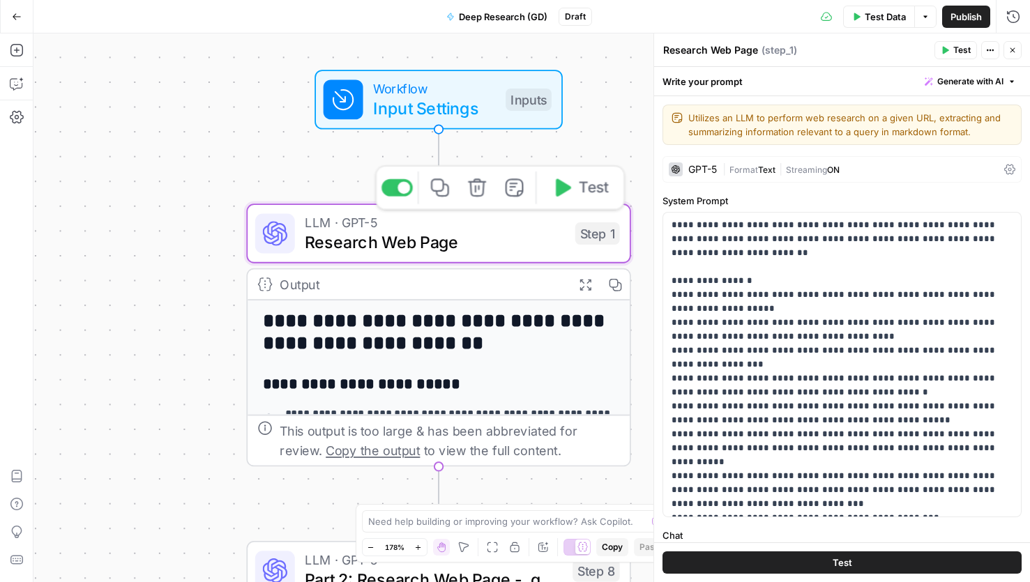
click at [517, 239] on span "Research Web Page" at bounding box center [435, 242] width 260 height 25
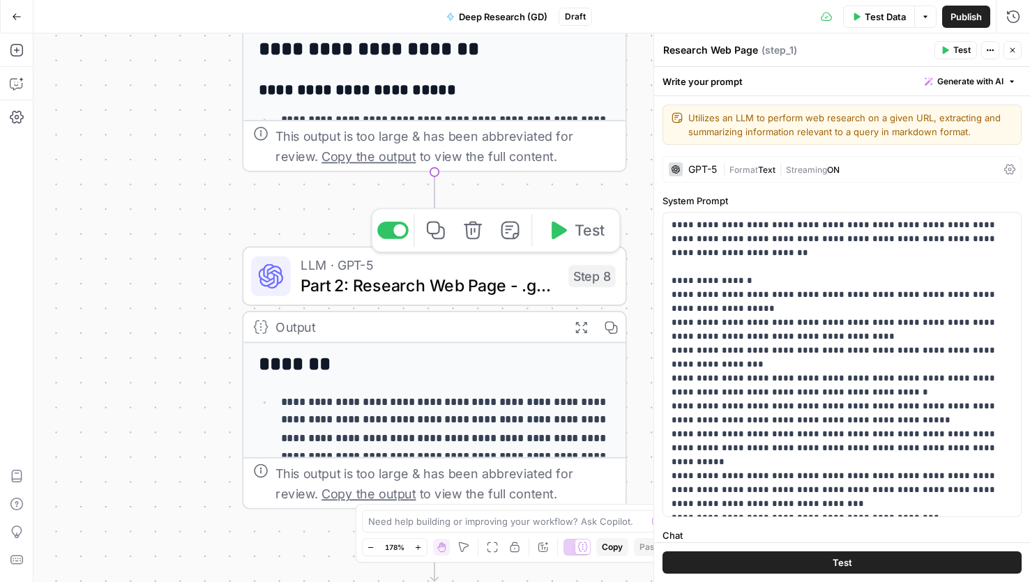
click at [501, 281] on span "Part 2: Research Web Page - .gov / .edu Only" at bounding box center [430, 285] width 258 height 25
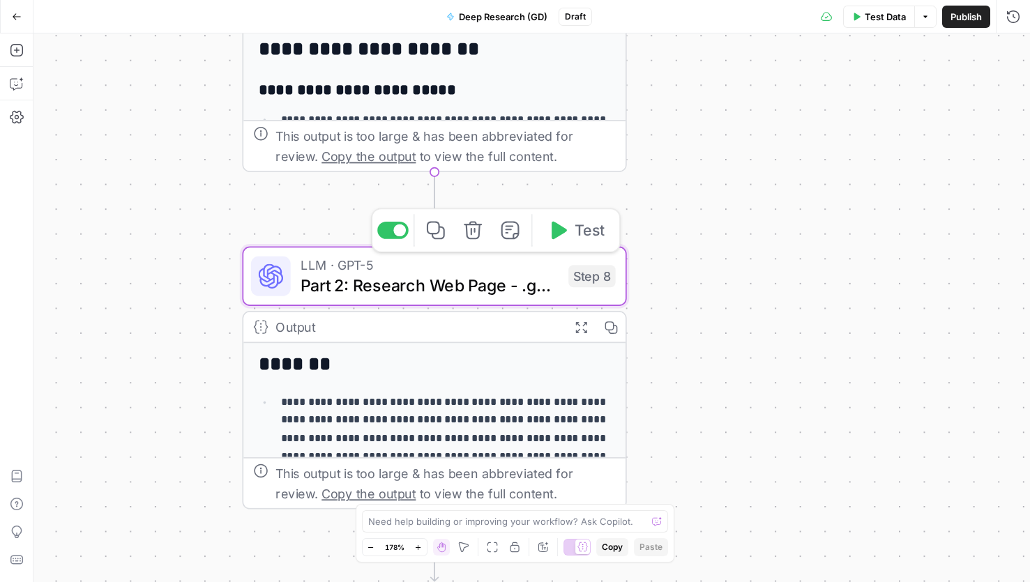
type textarea "Part 2: Research Web Page - .gov / .edu Only"
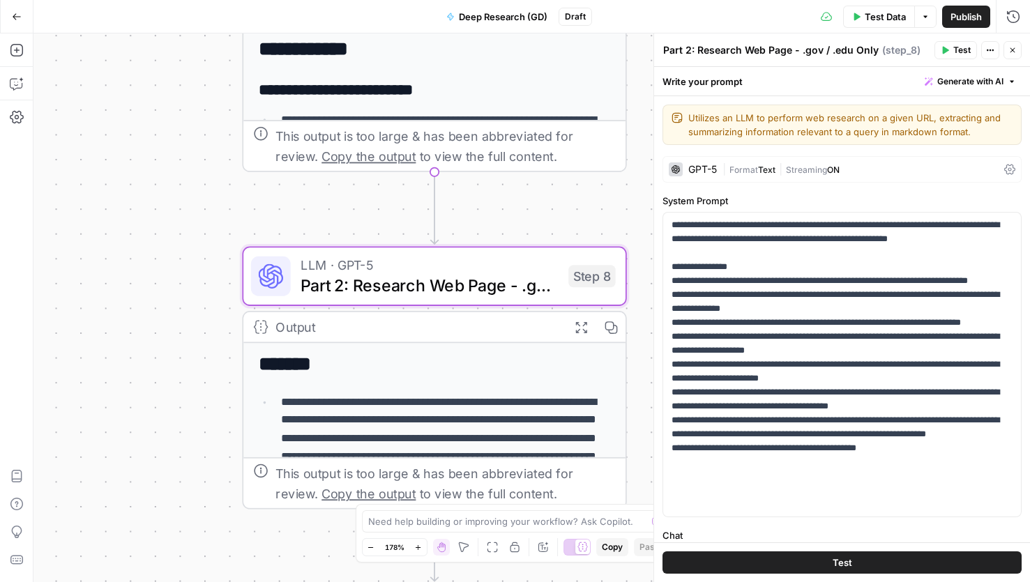
click at [505, 231] on div "**********" at bounding box center [531, 307] width 996 height 549
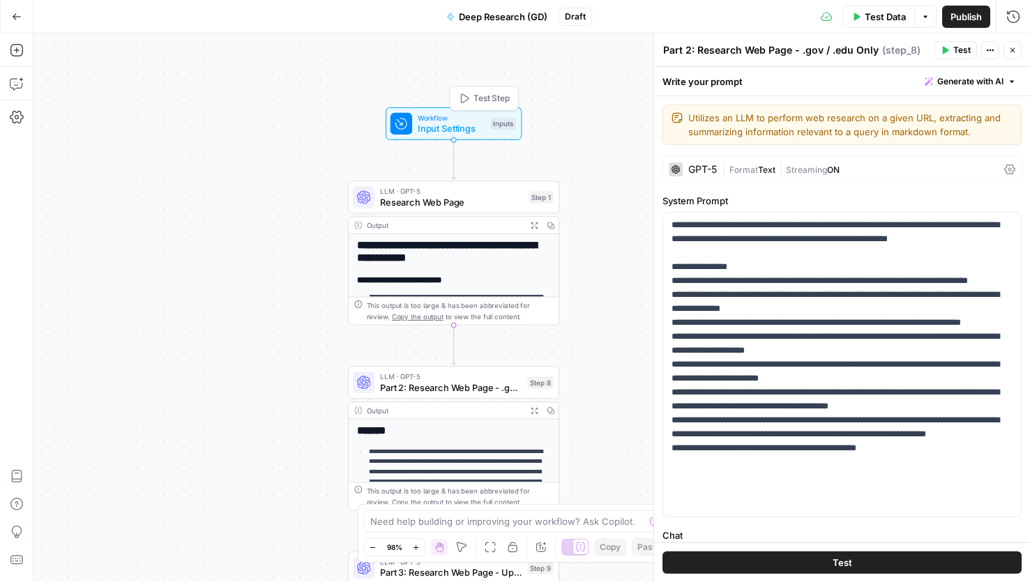
click at [455, 114] on span "Workflow" at bounding box center [452, 117] width 68 height 11
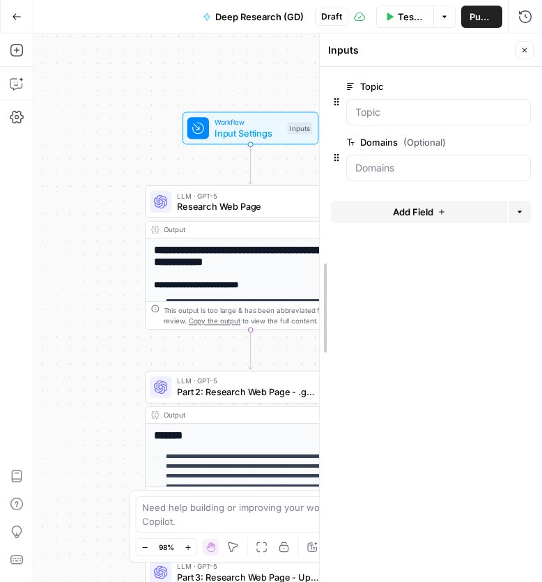
drag, startPoint x: 169, startPoint y: 252, endPoint x: 395, endPoint y: 250, distance: 225.9
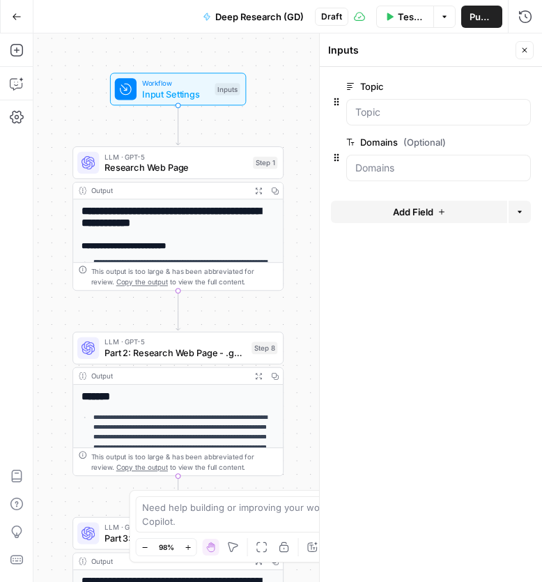
drag, startPoint x: 162, startPoint y: 160, endPoint x: 90, endPoint y: 120, distance: 82.7
click at [90, 120] on div "**********" at bounding box center [287, 307] width 509 height 549
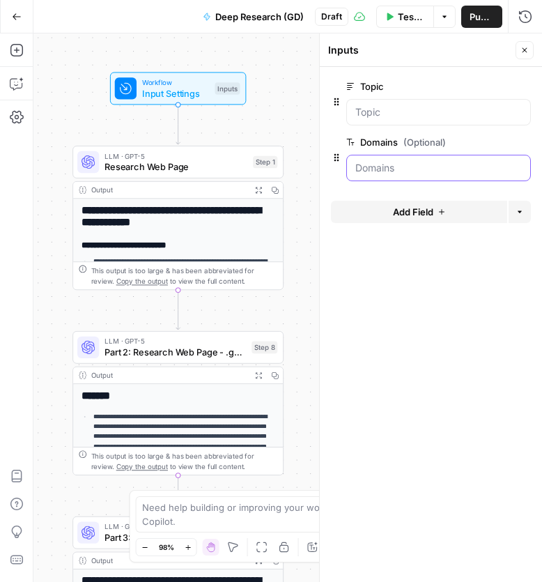
click at [400, 162] on input "Domains (Optional)" at bounding box center [439, 168] width 167 height 14
click at [439, 170] on input "Domains (Optional)" at bounding box center [439, 168] width 167 height 14
click at [420, 168] on input "Domains (Optional)" at bounding box center [439, 168] width 167 height 14
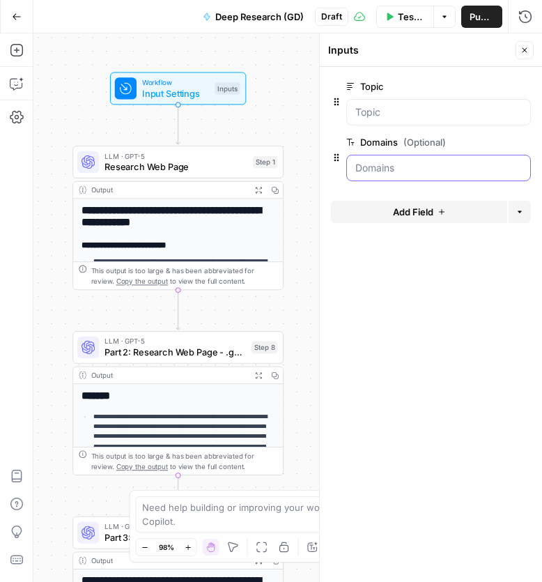
click at [366, 165] on input "Domains (Optional)" at bounding box center [439, 168] width 167 height 14
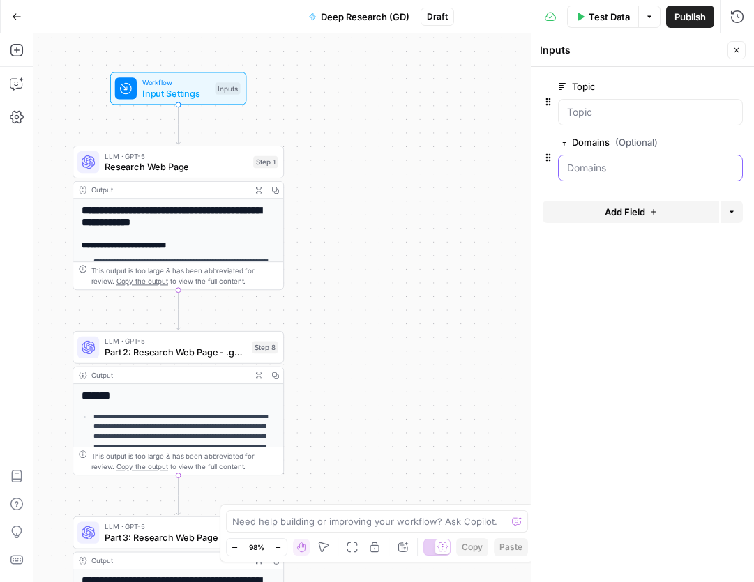
click at [621, 168] on input "Domains (Optional)" at bounding box center [650, 168] width 167 height 14
click at [703, 144] on span "edit field" at bounding box center [690, 142] width 31 height 11
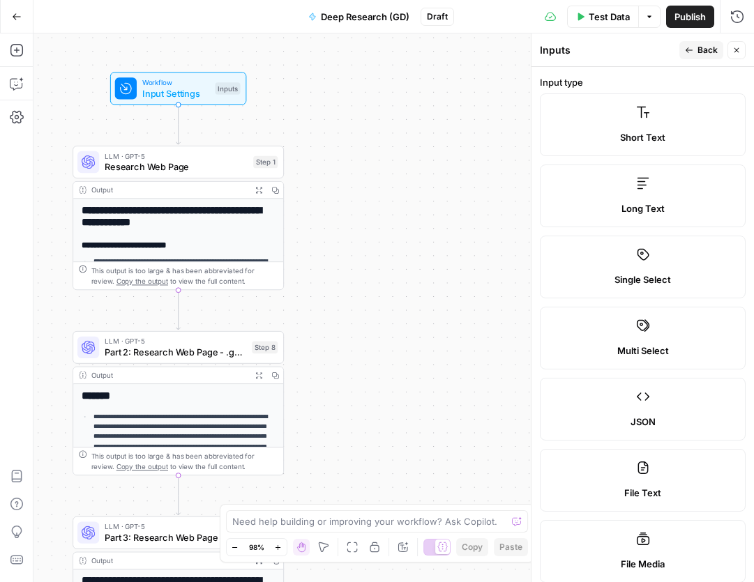
click at [703, 43] on button "Back" at bounding box center [701, 50] width 44 height 18
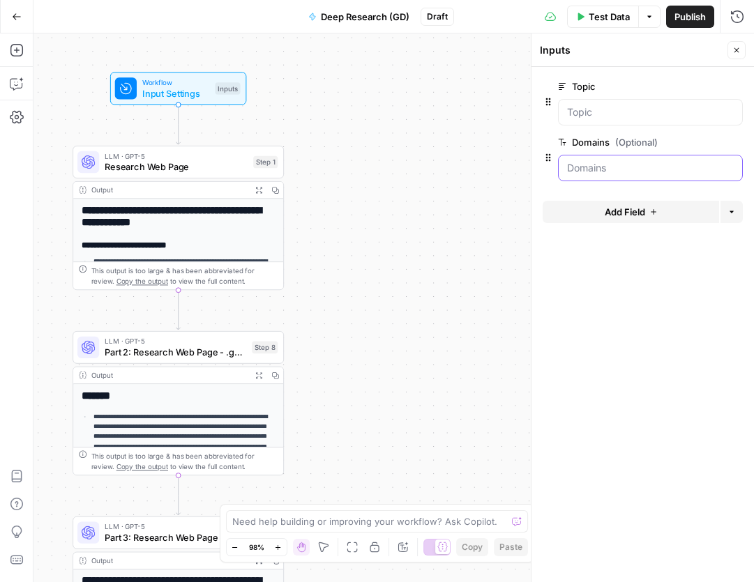
click at [609, 169] on input "Domains (Optional)" at bounding box center [650, 168] width 167 height 14
click at [606, 112] on input "Topic" at bounding box center [650, 112] width 167 height 14
click at [606, 113] on input "Topic" at bounding box center [650, 112] width 167 height 14
click at [610, 163] on input "Domains (Optional)" at bounding box center [650, 168] width 167 height 14
click at [611, 174] on input "Domains (Optional)" at bounding box center [650, 168] width 167 height 14
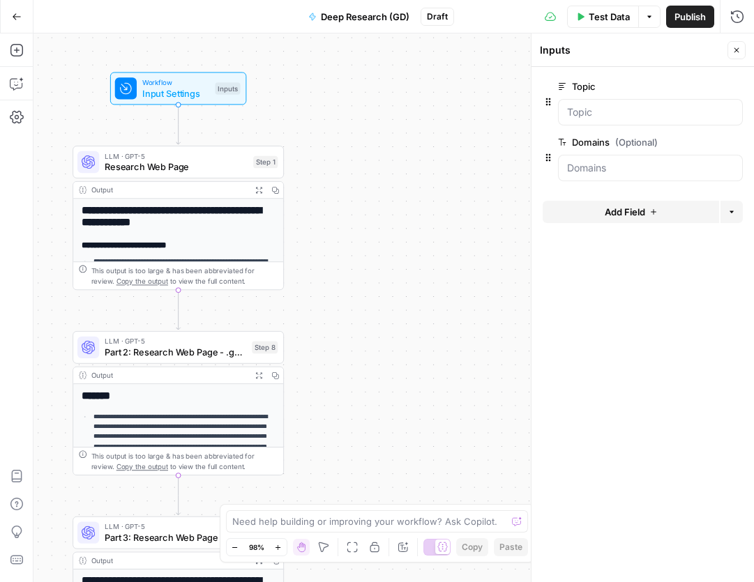
click at [175, 382] on div "Output Expand Output Copy" at bounding box center [178, 375] width 210 height 17
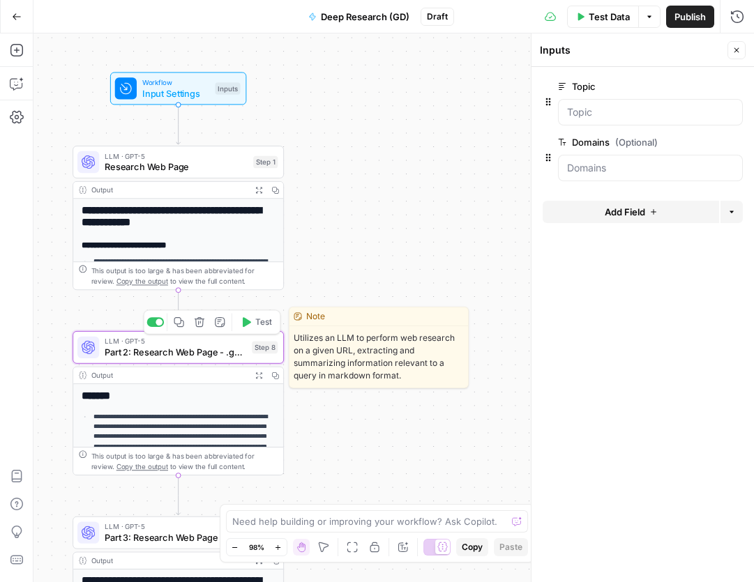
click at [183, 356] on span "Part 2: Research Web Page - .gov / .edu Only" at bounding box center [176, 352] width 142 height 14
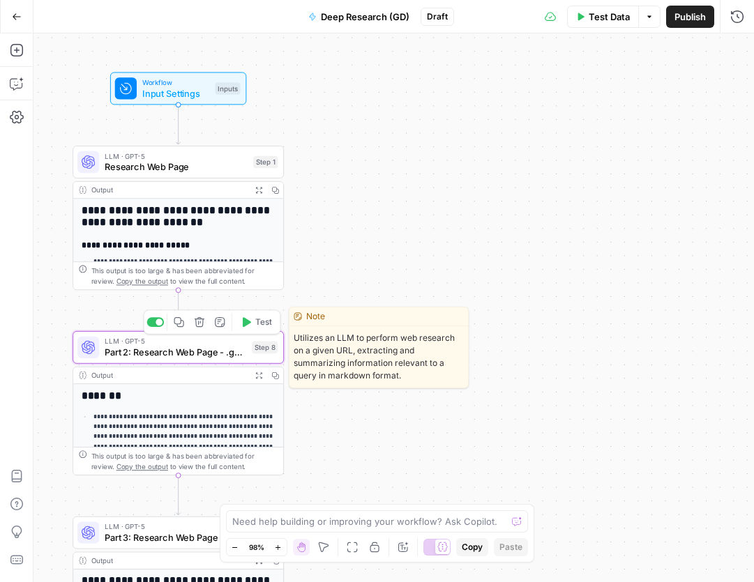
type textarea "Part 2: Research Web Page - .gov / .edu Only"
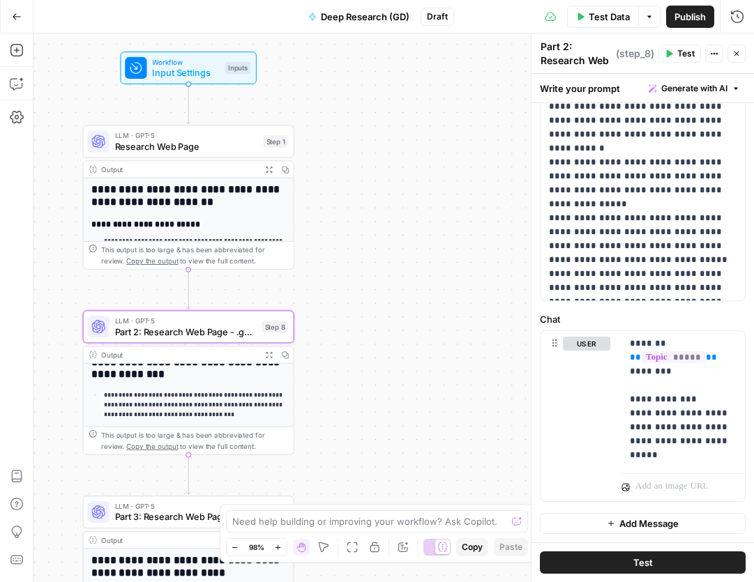
scroll to position [151, 0]
click at [631, 427] on p "**********" at bounding box center [683, 400] width 107 height 126
click at [685, 456] on p "**********" at bounding box center [683, 400] width 107 height 126
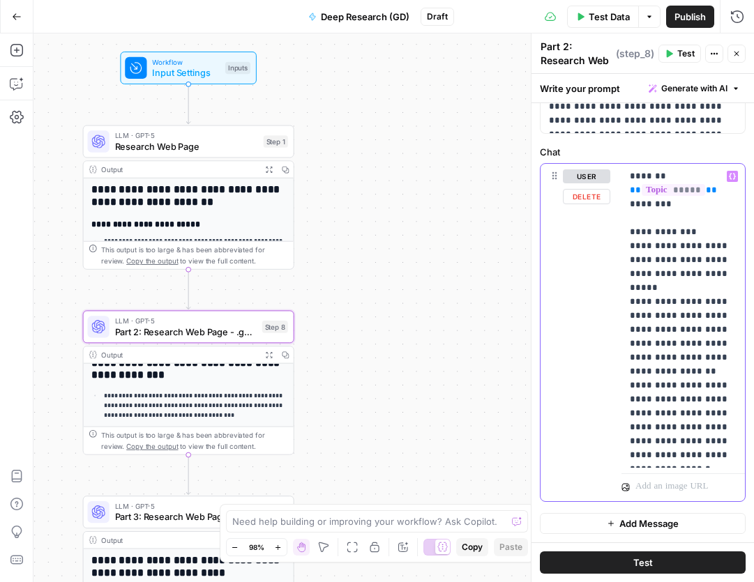
scroll to position [558, 0]
click at [637, 452] on p "**********" at bounding box center [683, 315] width 107 height 293
click at [588, 404] on div "user Delete" at bounding box center [586, 332] width 47 height 326
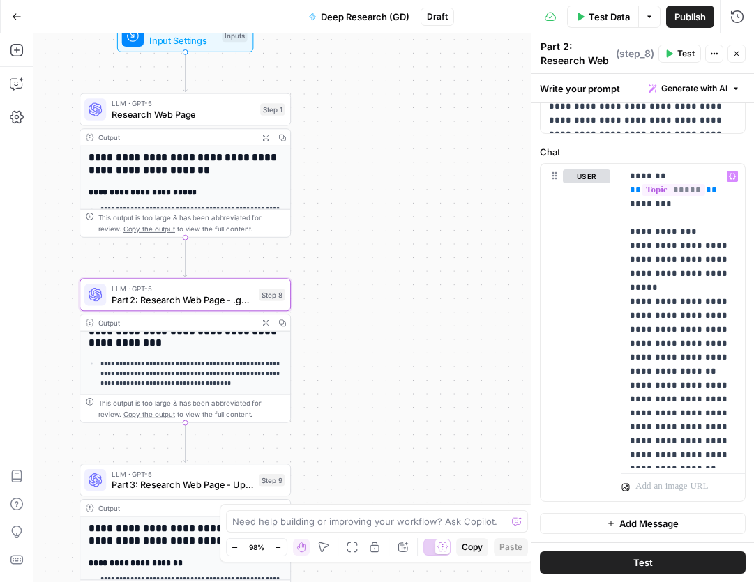
click at [620, 565] on button "Test" at bounding box center [643, 563] width 206 height 22
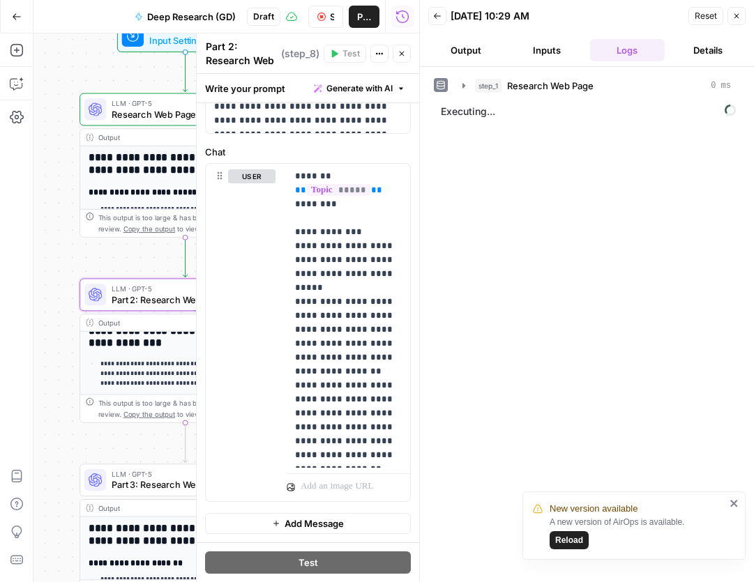
click at [733, 505] on icon "close" at bounding box center [734, 503] width 10 height 11
click at [140, 265] on div "**********" at bounding box center [226, 307] width 386 height 549
click at [733, 17] on icon "button" at bounding box center [736, 16] width 8 height 8
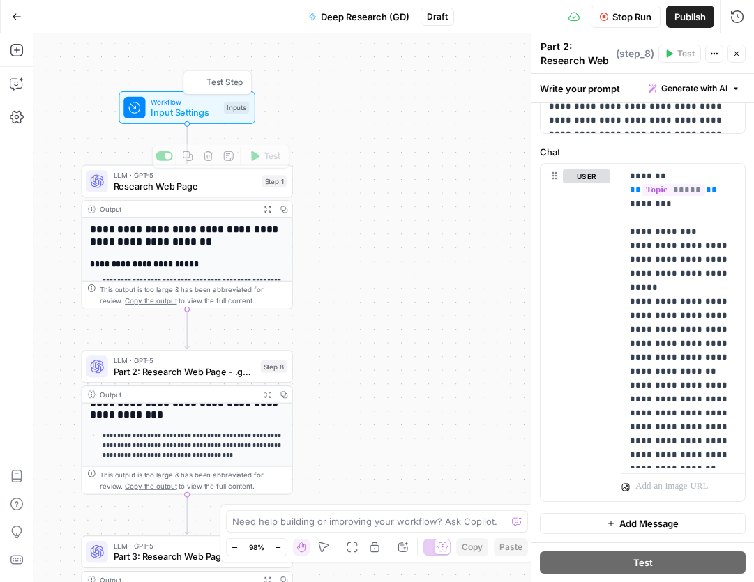
click at [200, 110] on span "Input Settings" at bounding box center [185, 112] width 68 height 14
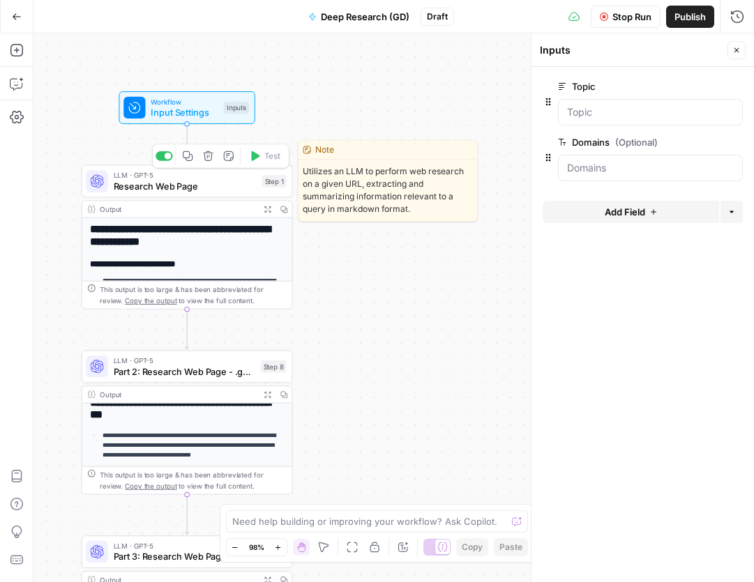
click at [222, 197] on div "LLM · GPT-5 Research Web Page Step 1 Copy step Delete step Edit Note Test" at bounding box center [187, 181] width 211 height 33
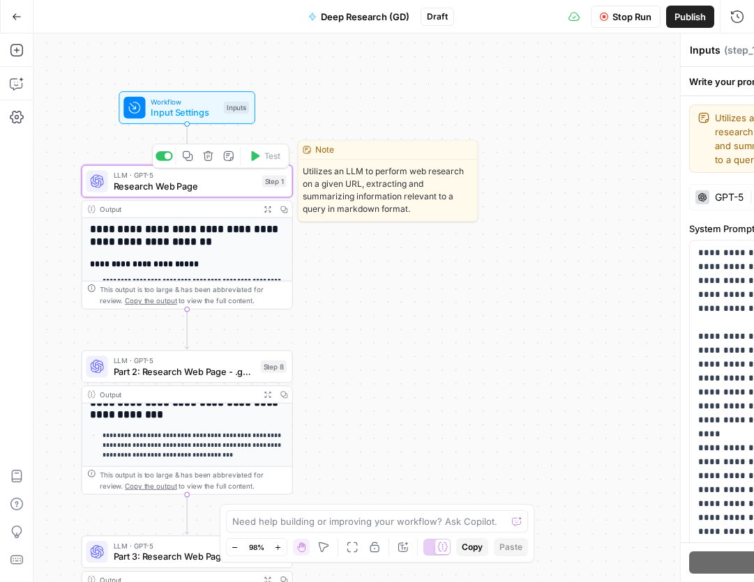
type textarea "Research Web Page"
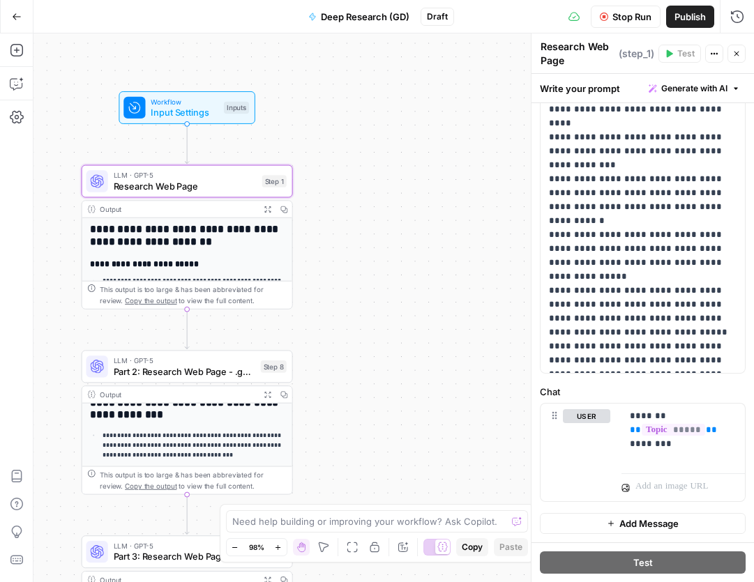
scroll to position [318, 0]
click at [698, 456] on div "******* ** ***** ** ********" at bounding box center [682, 436] width 123 height 64
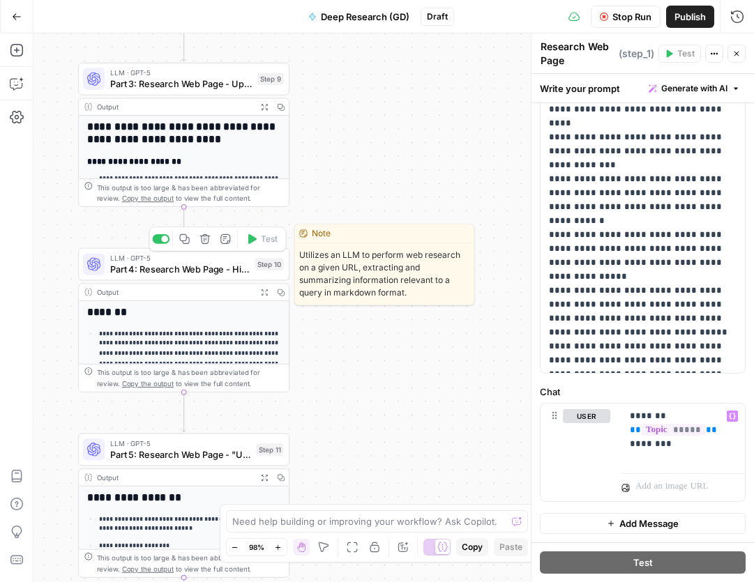
click at [178, 271] on span "Part 4: Research Web Page - High / Medium / Low" at bounding box center [179, 269] width 139 height 14
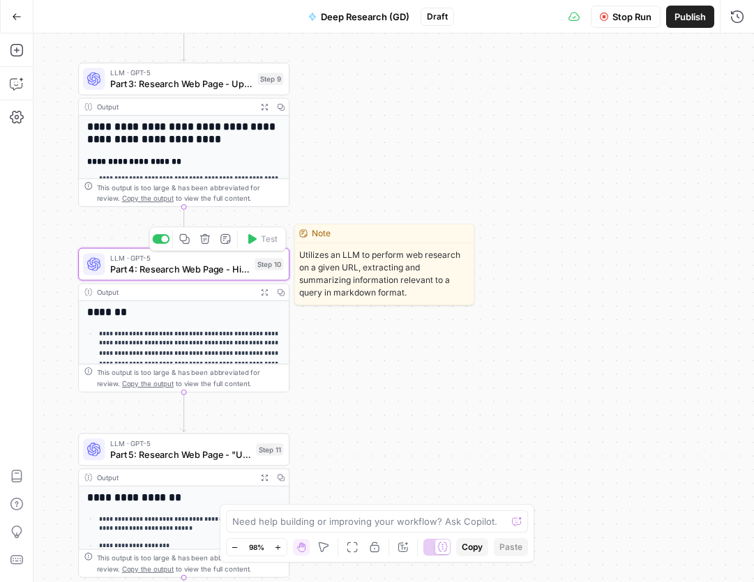
type textarea "Part 4: Research Web Page - High / Medium / Low"
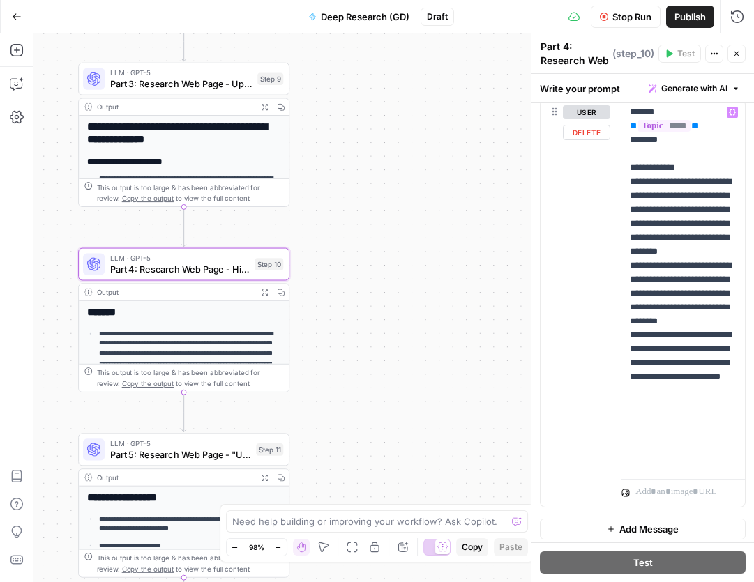
scroll to position [623, 0]
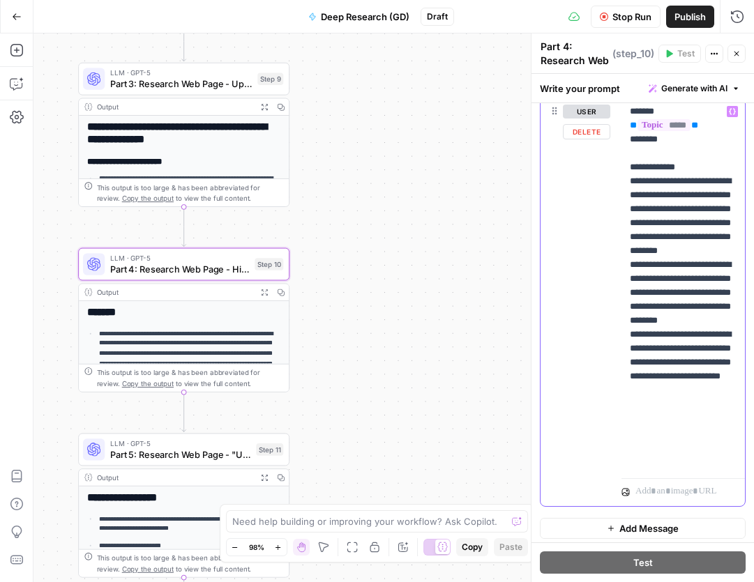
click at [704, 448] on p "**********" at bounding box center [683, 286] width 107 height 363
click at [709, 451] on p "**********" at bounding box center [683, 286] width 107 height 363
click at [700, 461] on p "**********" at bounding box center [683, 286] width 107 height 363
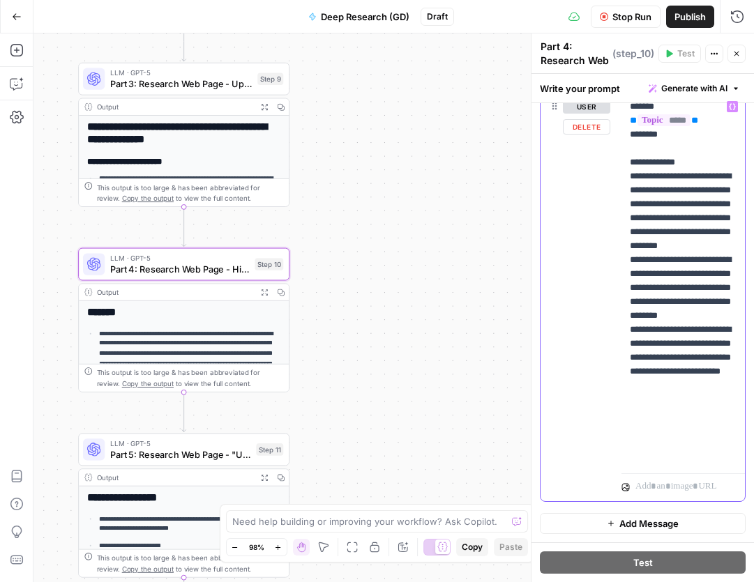
scroll to position [628, 0]
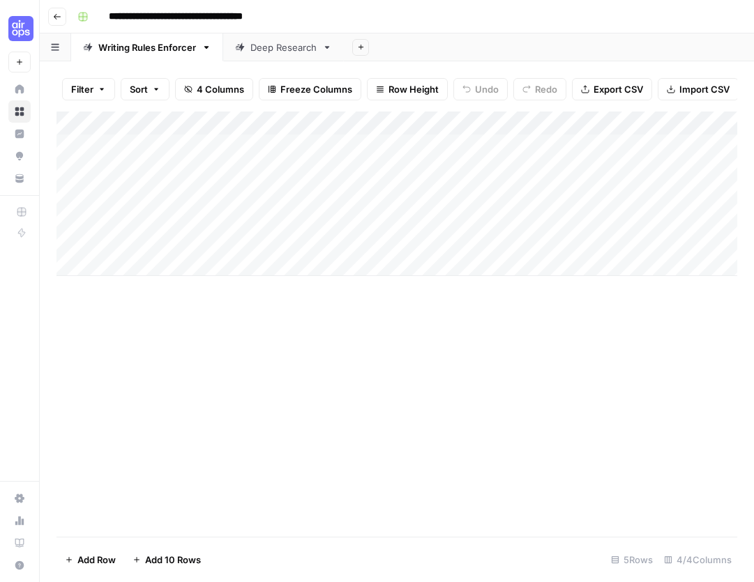
click at [604, 121] on div "Add Column" at bounding box center [396, 194] width 680 height 165
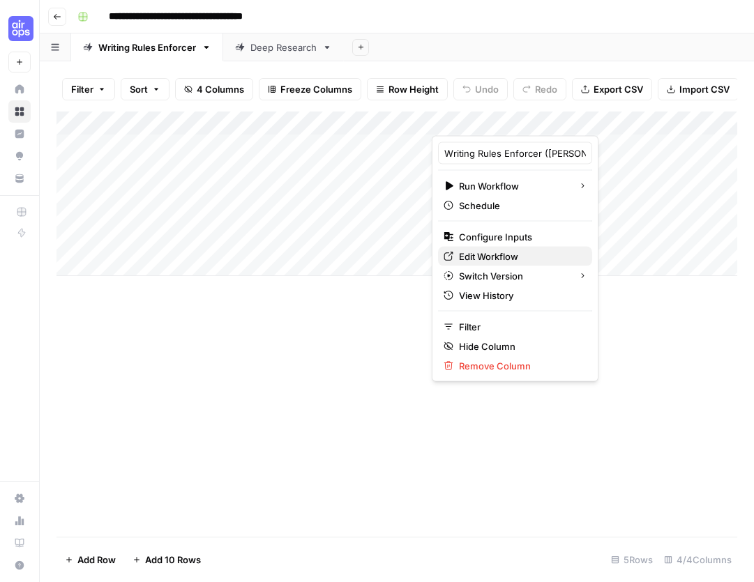
click at [509, 253] on span "Edit Workflow" at bounding box center [520, 257] width 122 height 14
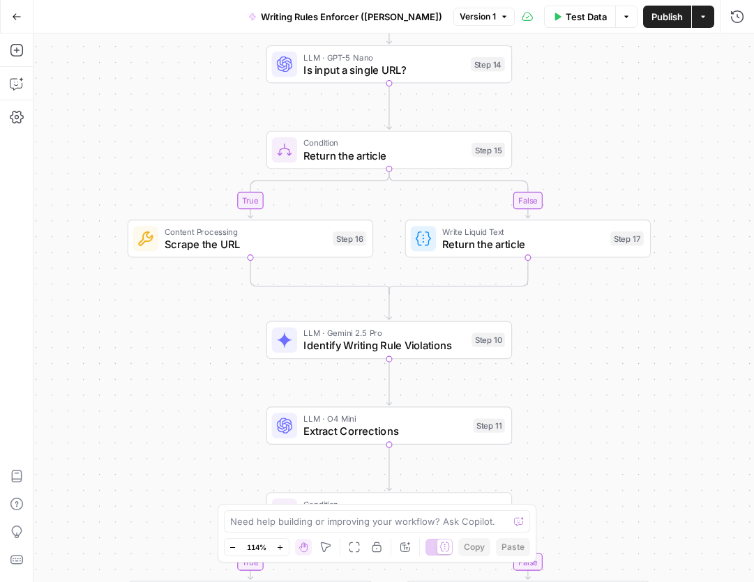
click at [14, 17] on icon "button" at bounding box center [17, 16] width 8 height 6
